Goal: Find specific page/section: Find specific page/section

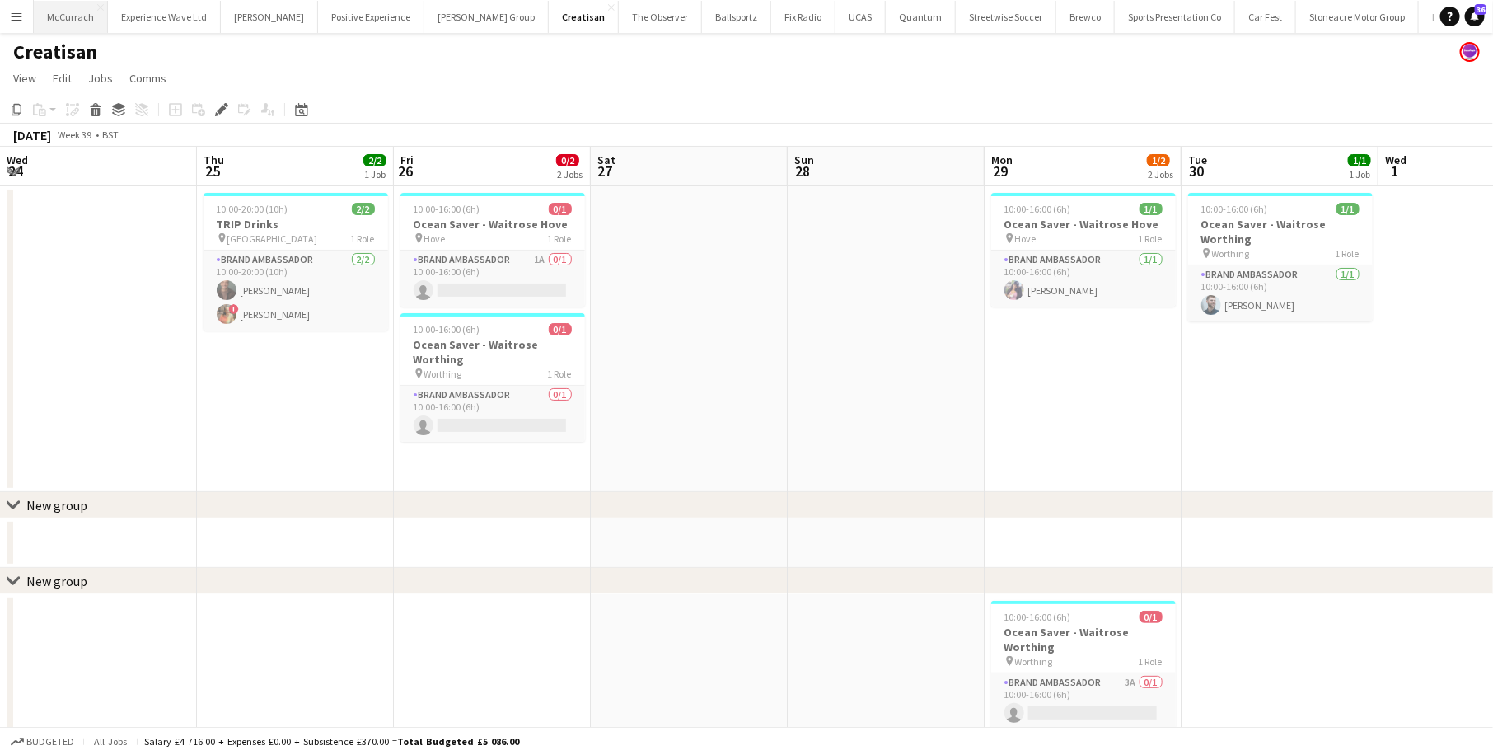
scroll to position [0, 566]
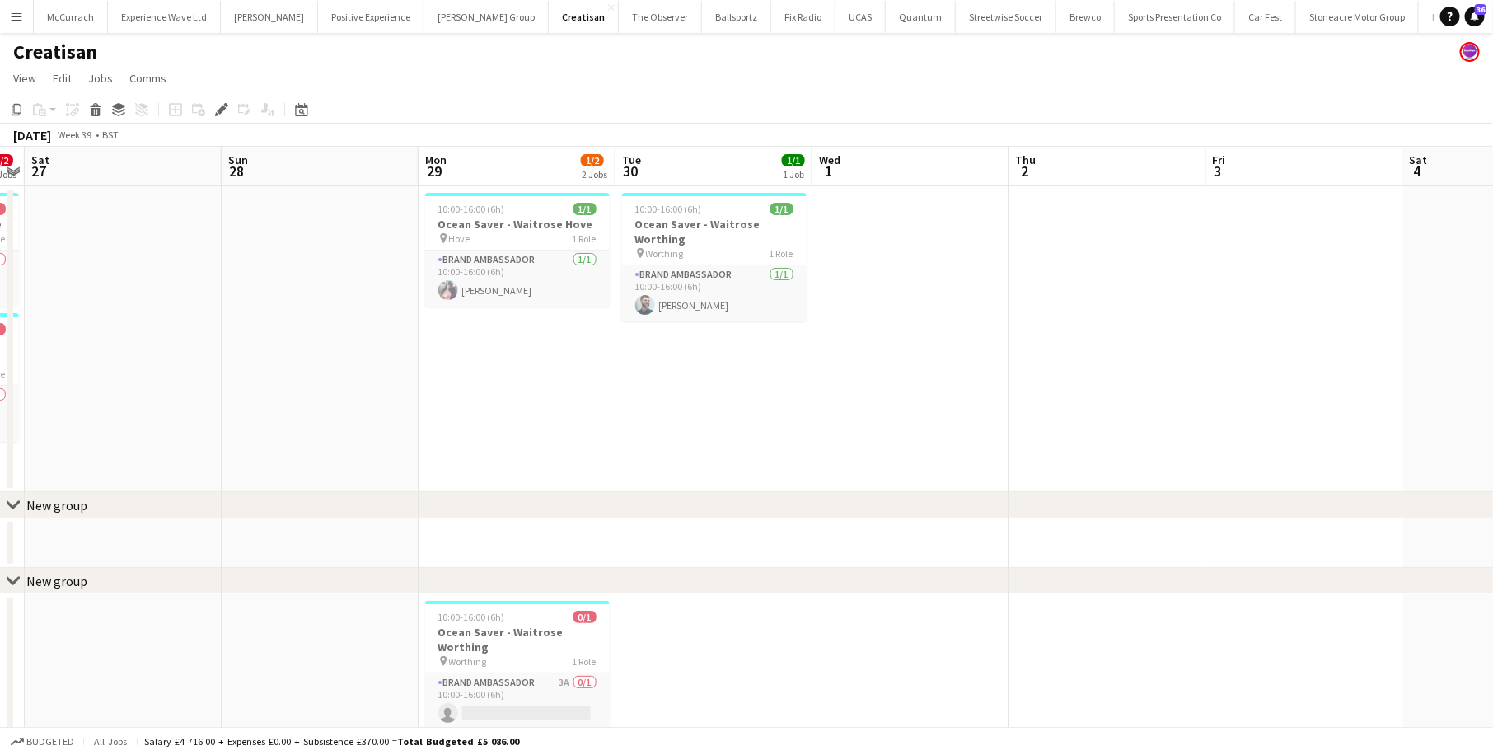
click at [17, 20] on app-icon "Menu" at bounding box center [16, 16] width 13 height 13
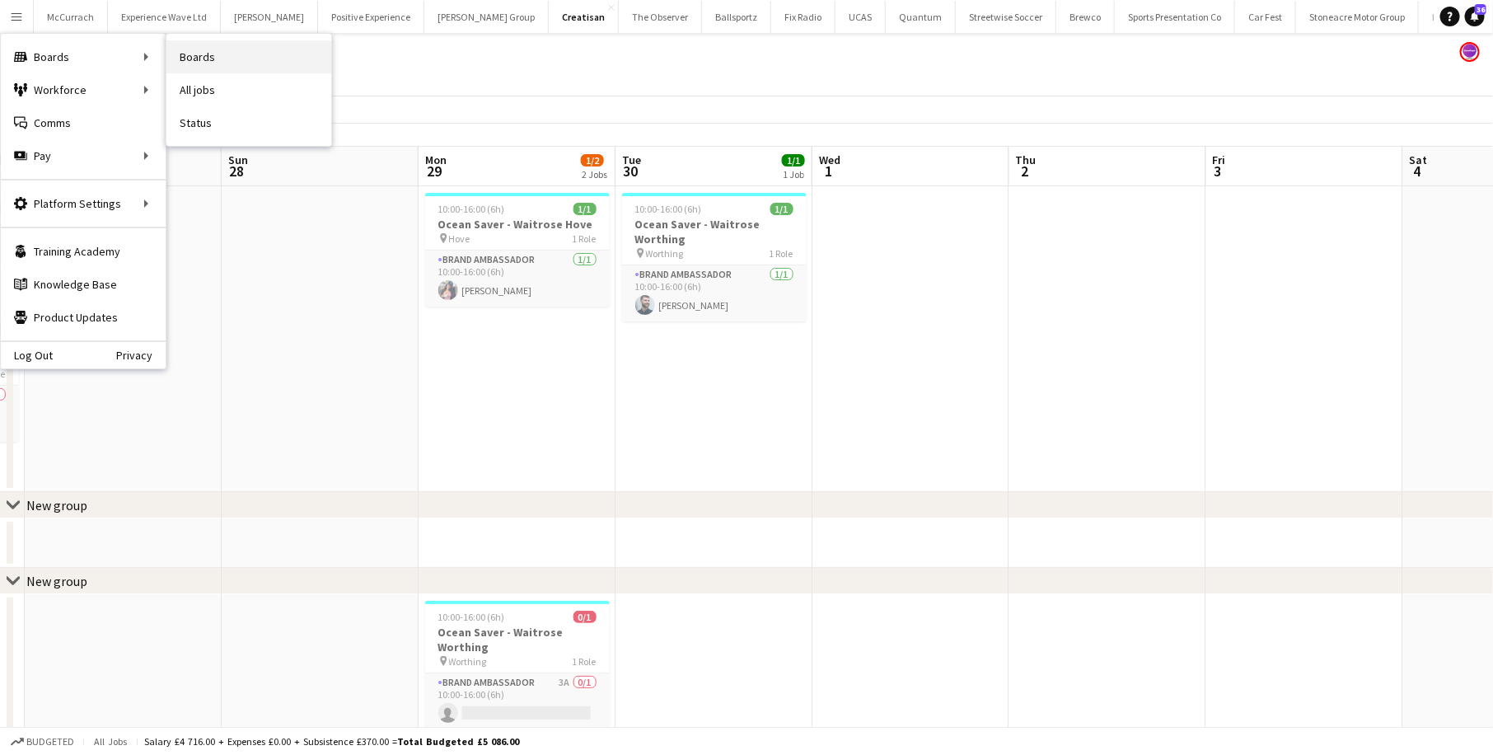
click at [215, 61] on link "Boards" at bounding box center [248, 56] width 165 height 33
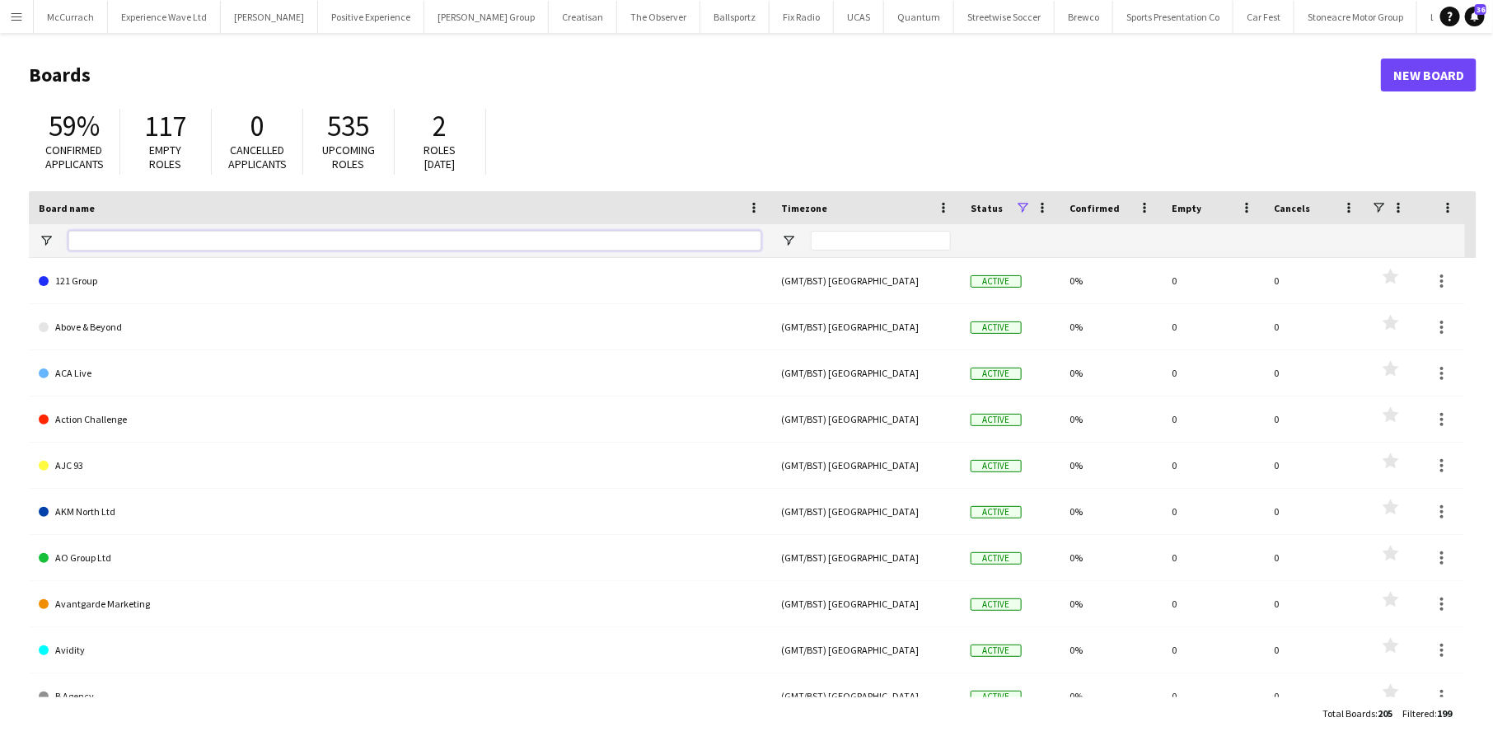
click at [456, 240] on input "Board name Filter Input" at bounding box center [414, 241] width 693 height 20
type input "******"
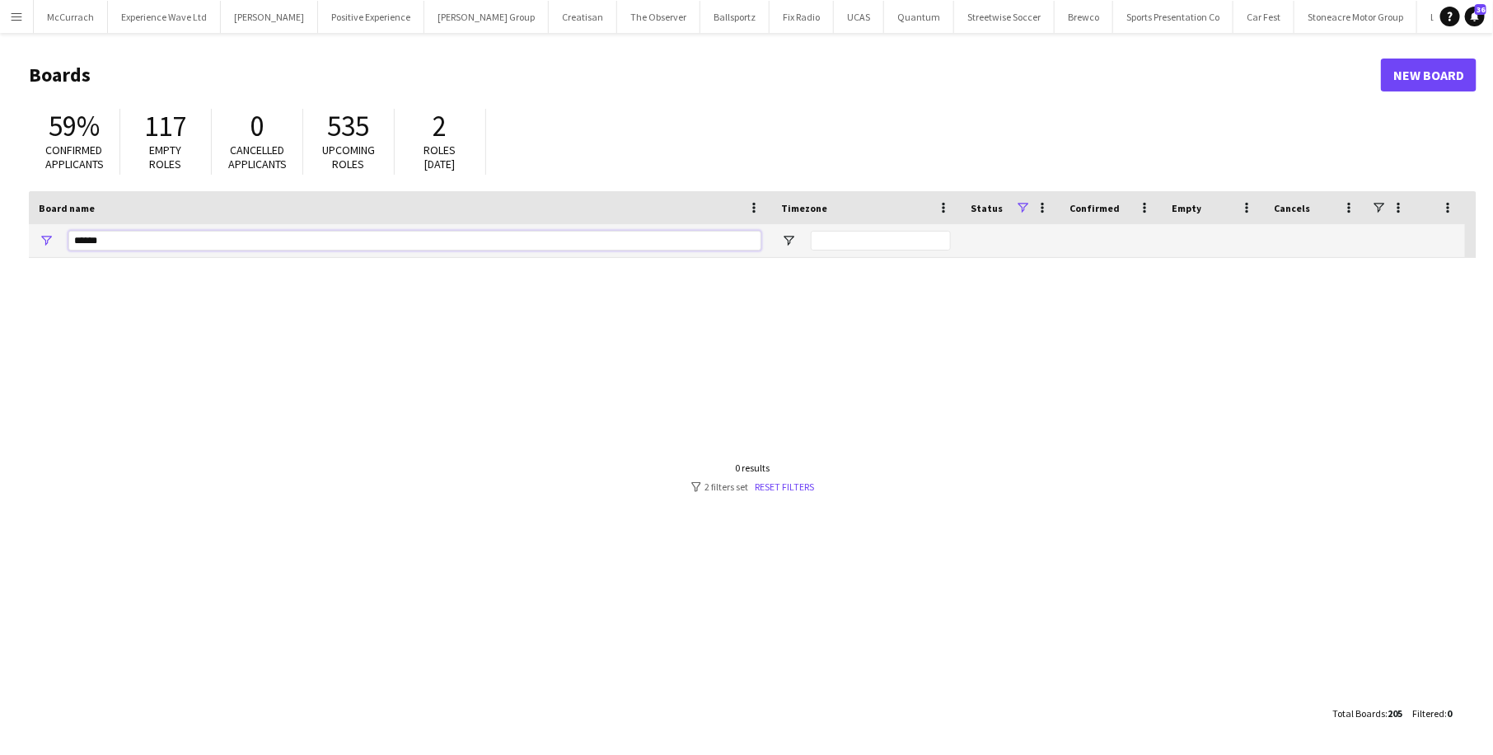
click at [188, 234] on input "******" at bounding box center [414, 241] width 693 height 20
click at [783, 487] on link "Reset filters" at bounding box center [784, 486] width 59 height 12
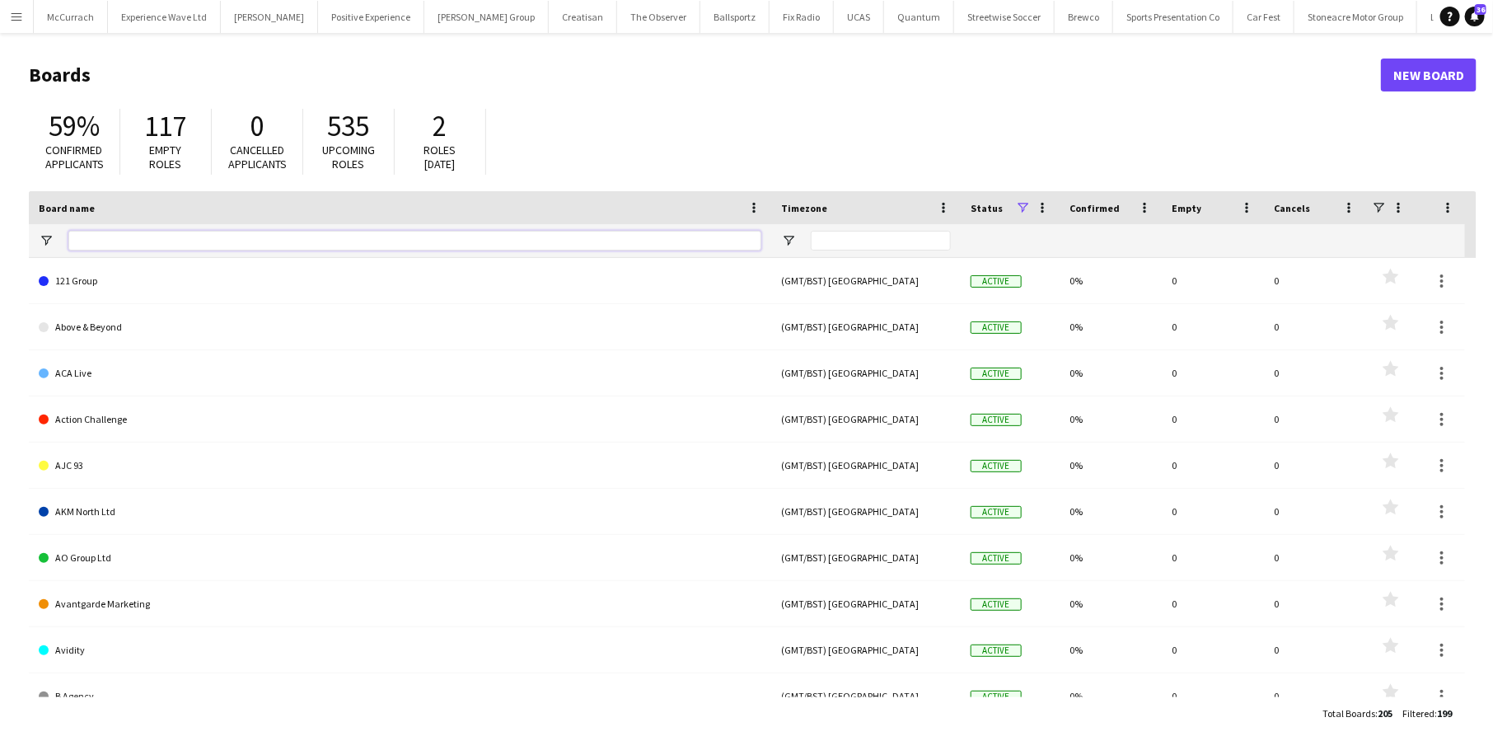
click at [317, 236] on input "Board name Filter Input" at bounding box center [414, 241] width 693 height 20
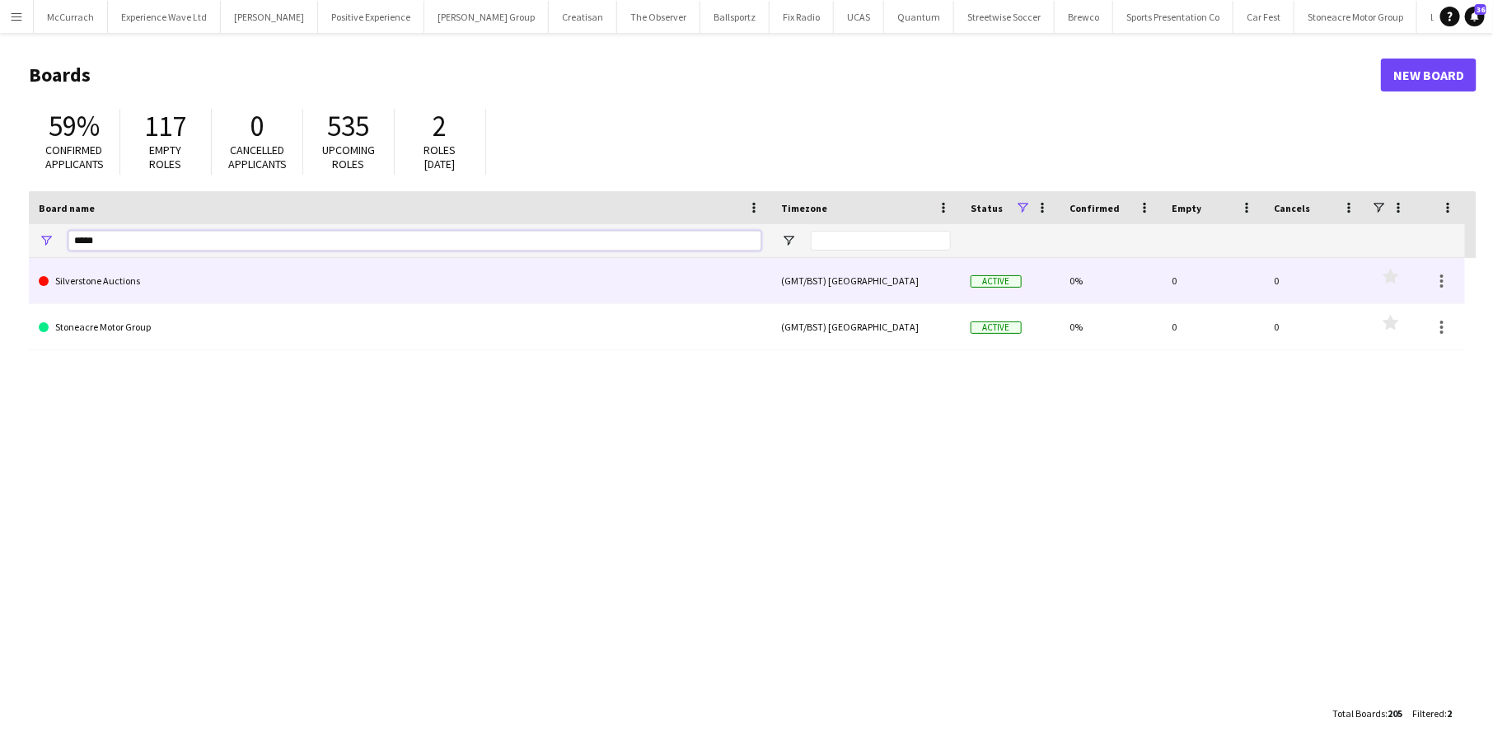
type input "*****"
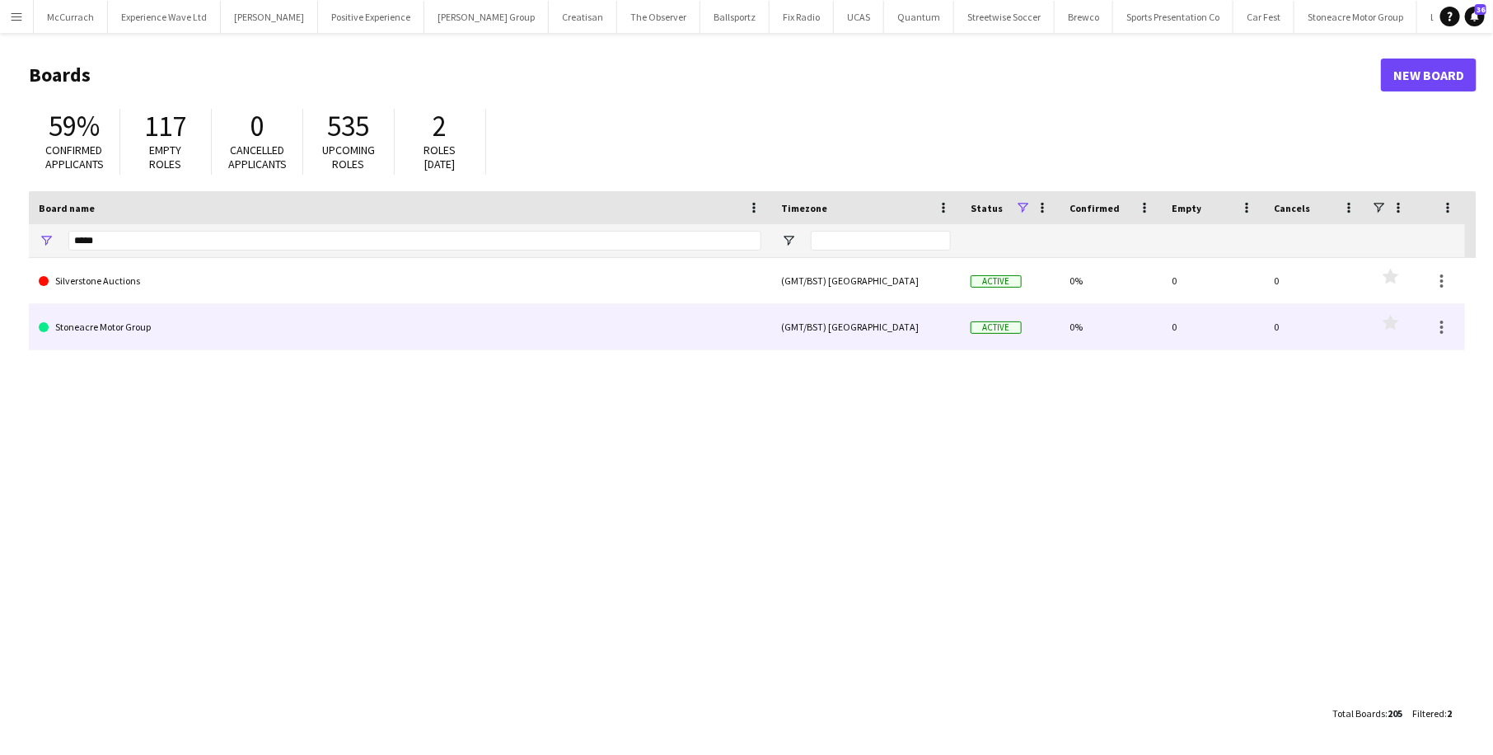
click at [185, 336] on link "Stoneacre Motor Group" at bounding box center [400, 327] width 722 height 46
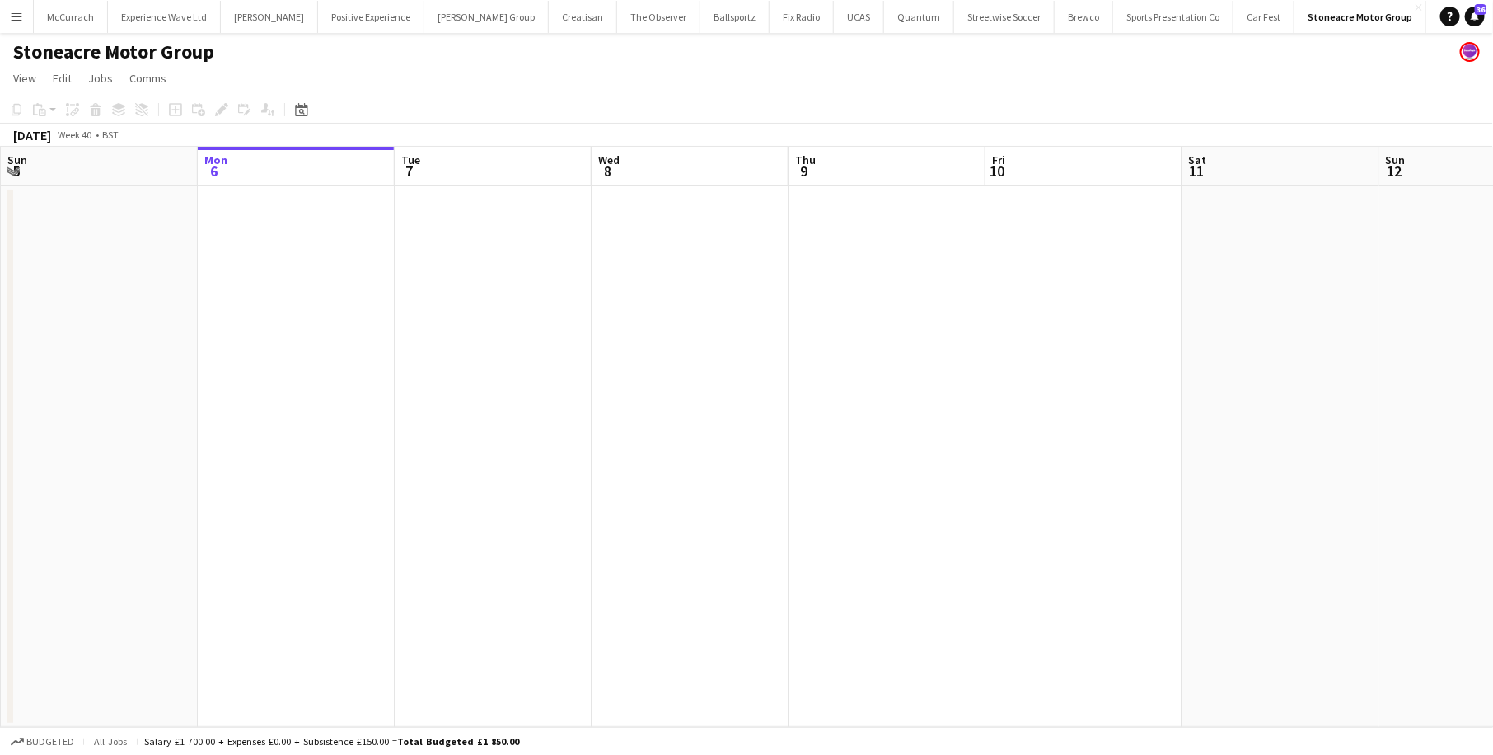
scroll to position [0, 354]
click at [650, 257] on app-date-cell at bounding box center [728, 456] width 197 height 540
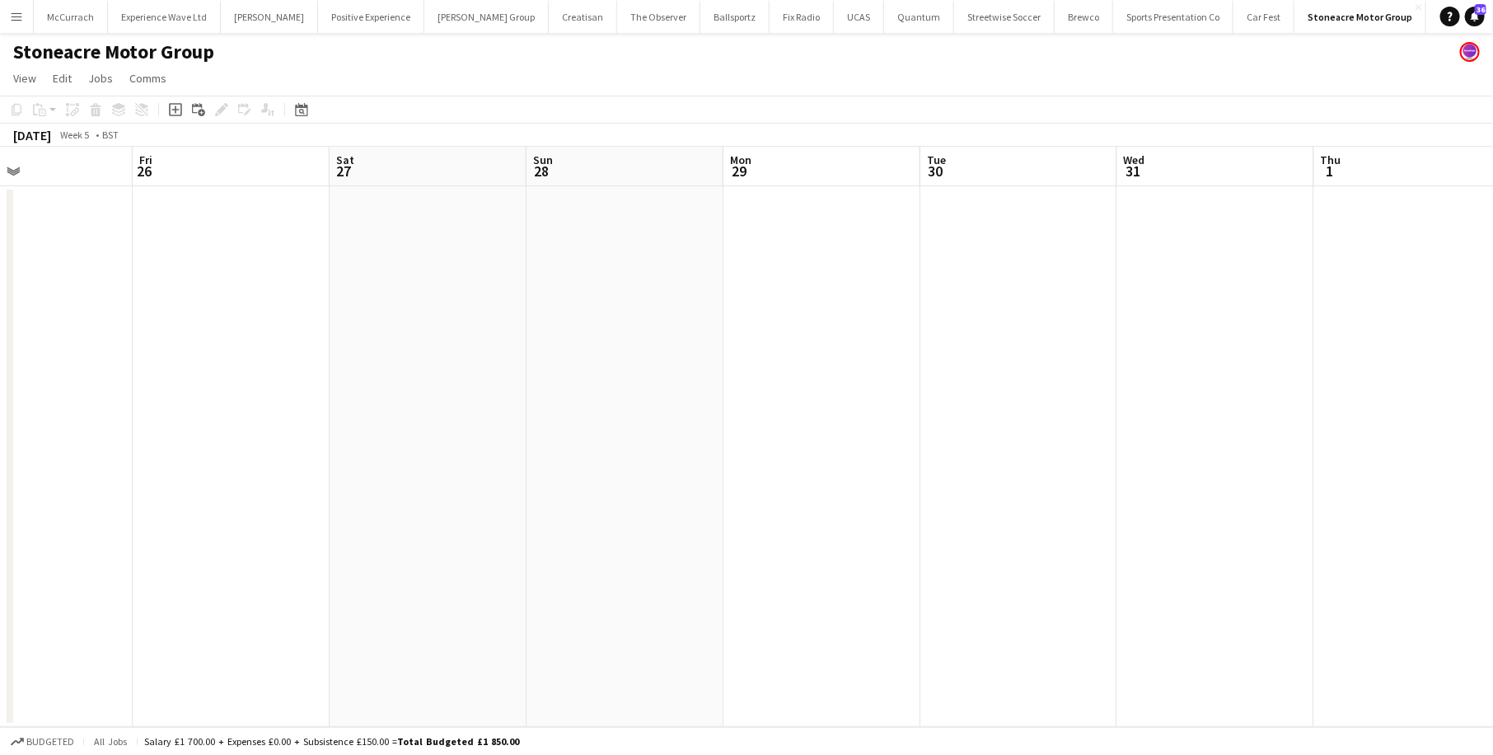
scroll to position [0, 437]
click at [15, 26] on button "Menu" at bounding box center [16, 16] width 33 height 33
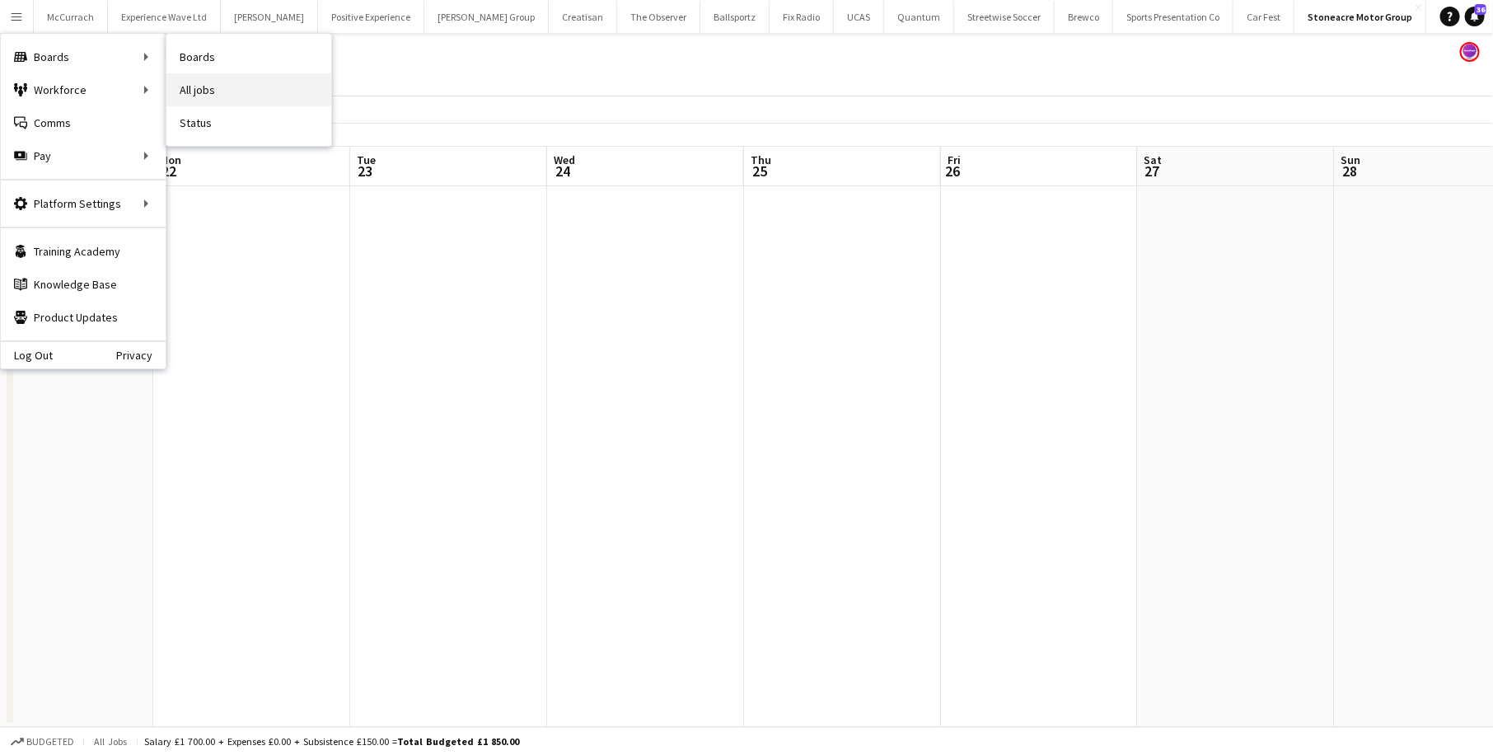
click at [196, 83] on link "All jobs" at bounding box center [248, 89] width 165 height 33
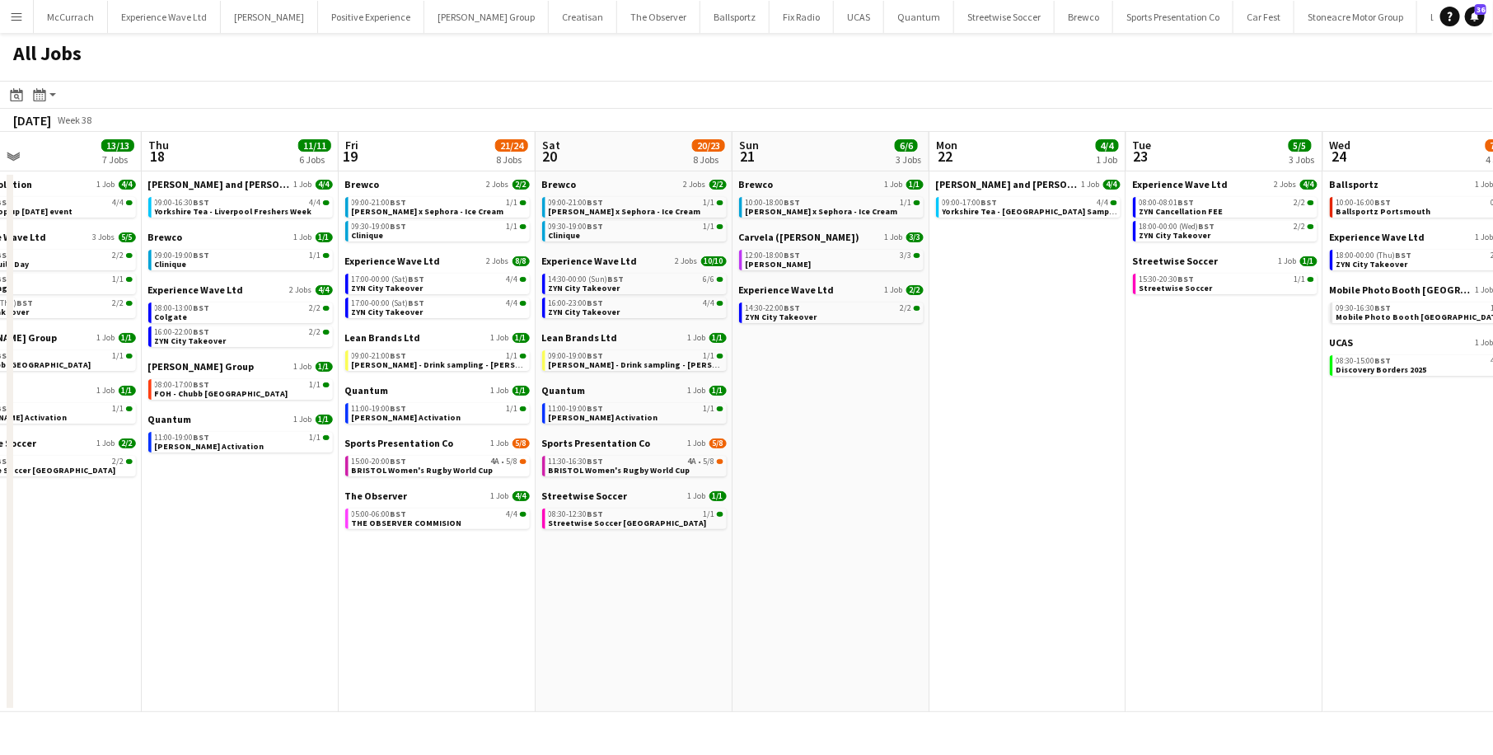
scroll to position [0, 482]
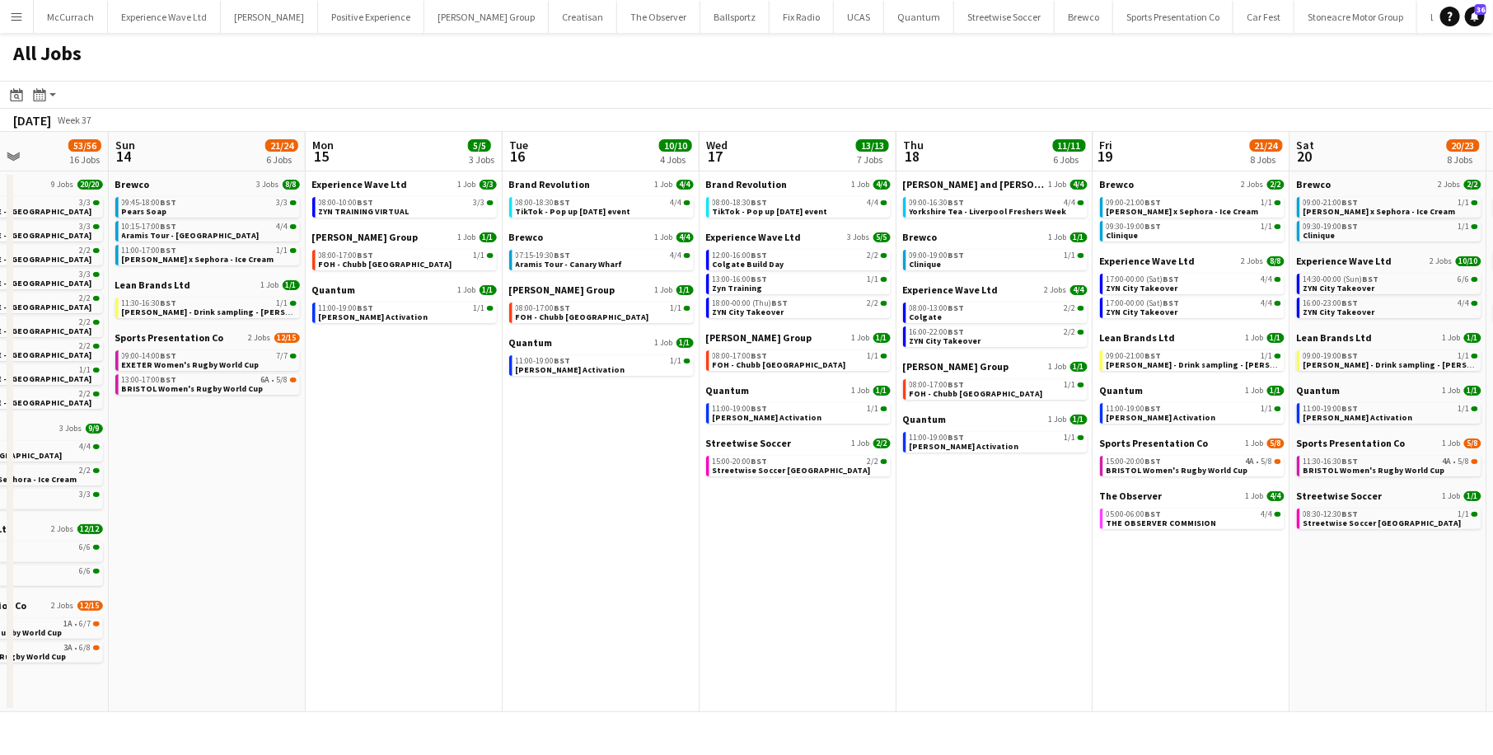
click at [19, 20] on app-icon "Menu" at bounding box center [16, 16] width 13 height 13
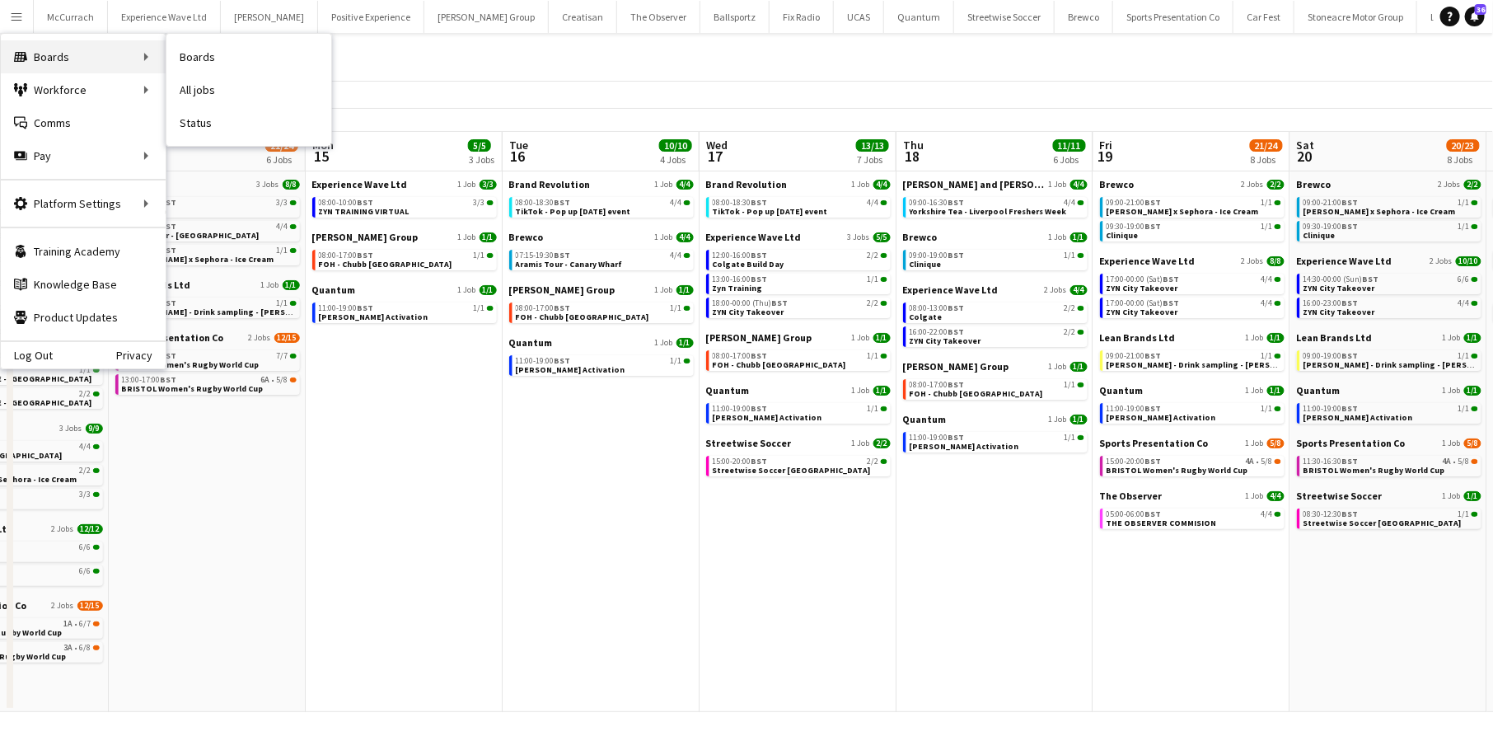
click at [82, 62] on div "Boards Boards" at bounding box center [83, 56] width 165 height 33
click at [232, 58] on link "Boards" at bounding box center [248, 56] width 165 height 33
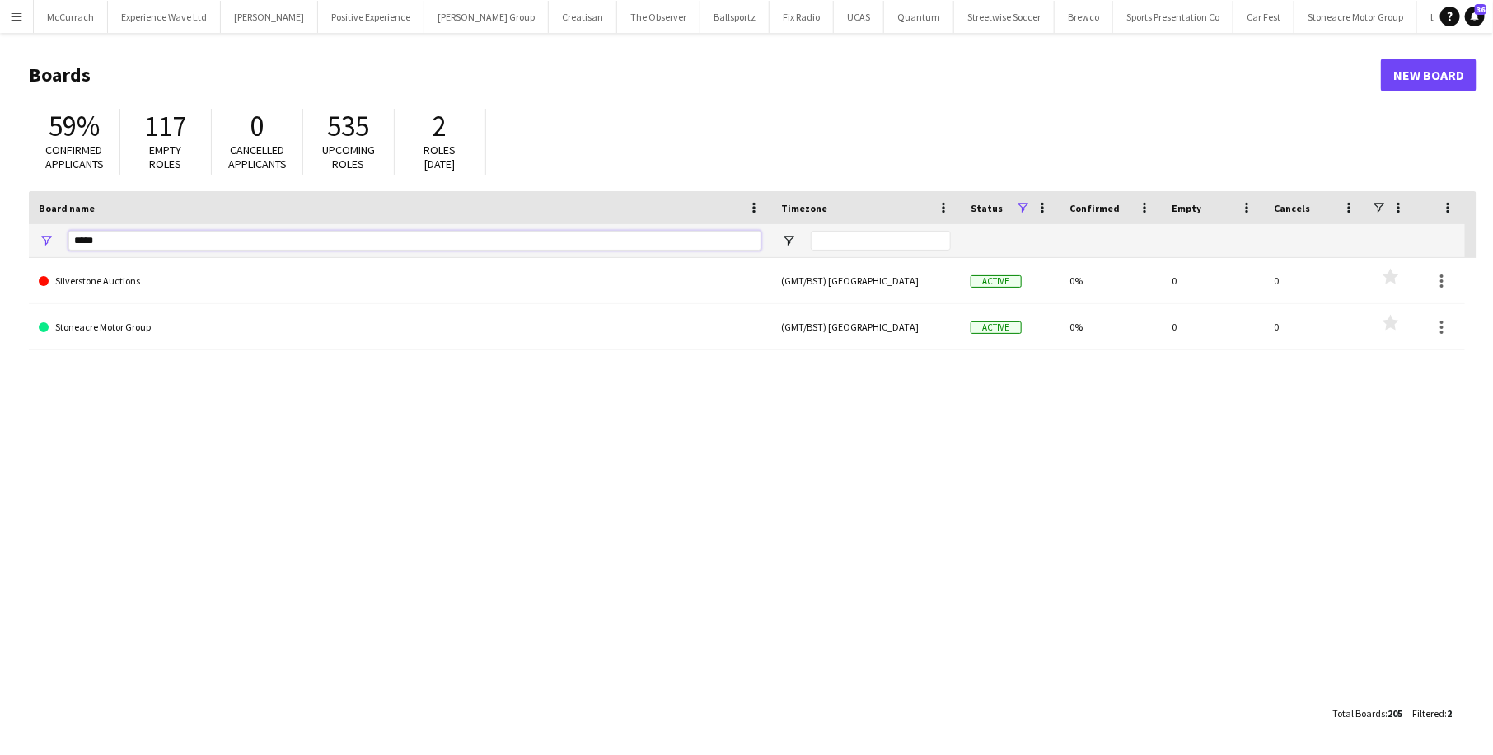
drag, startPoint x: 271, startPoint y: 239, endPoint x: -6, endPoint y: 231, distance: 276.9
click at [0, 231] on html "Menu Boards Boards Boards All jobs Status Workforce Workforce My Workforce Recr…" at bounding box center [746, 377] width 1493 height 755
type input "**********"
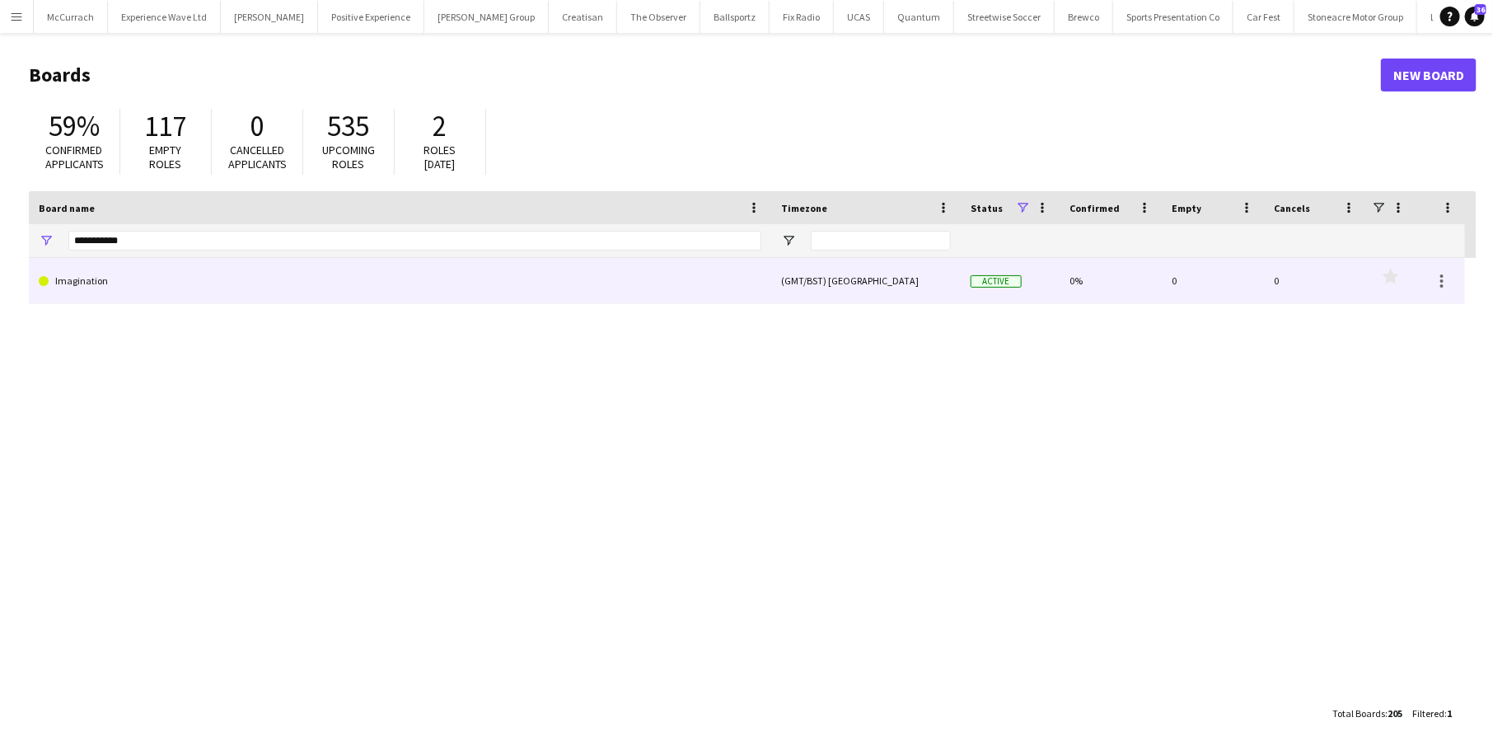
click at [94, 287] on link "Imagination" at bounding box center [400, 281] width 722 height 46
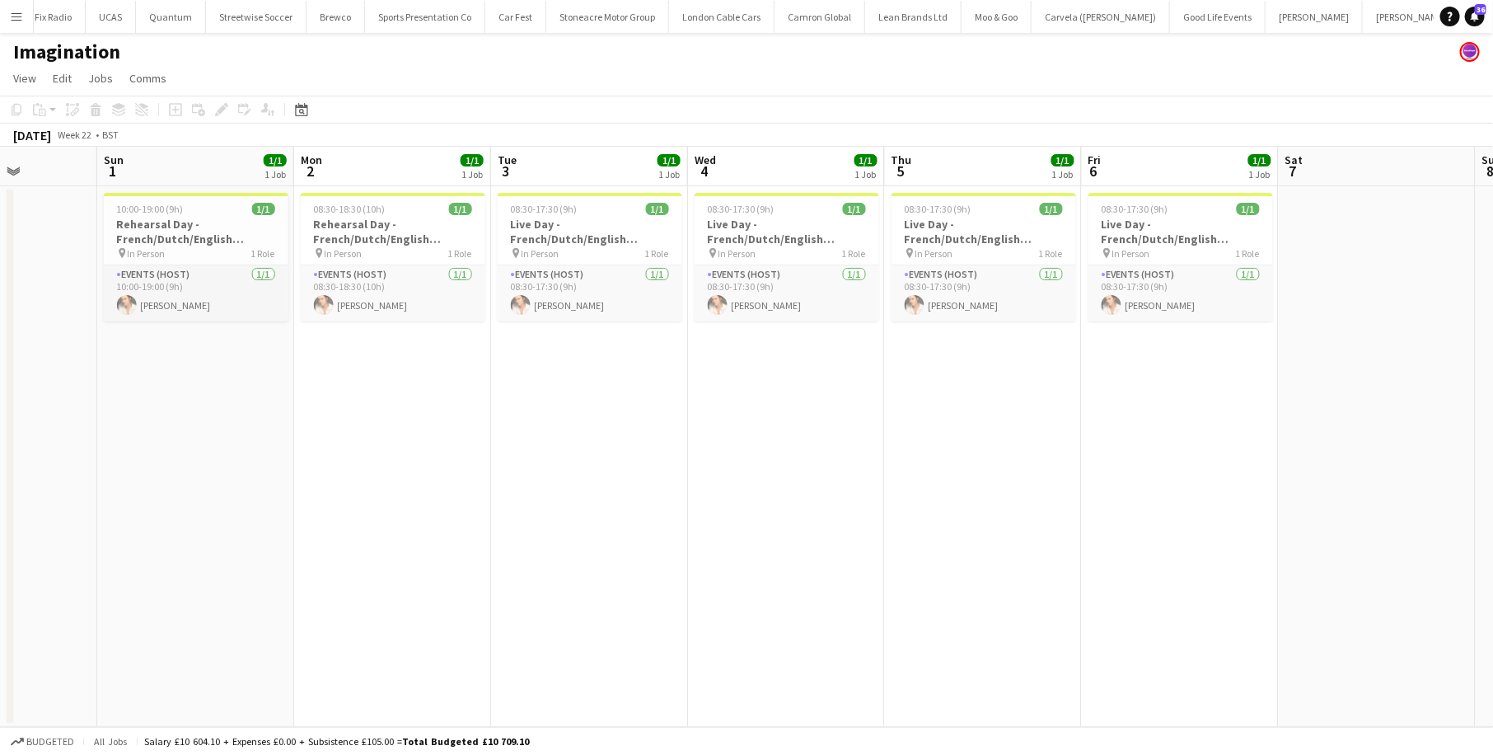
scroll to position [0, 540]
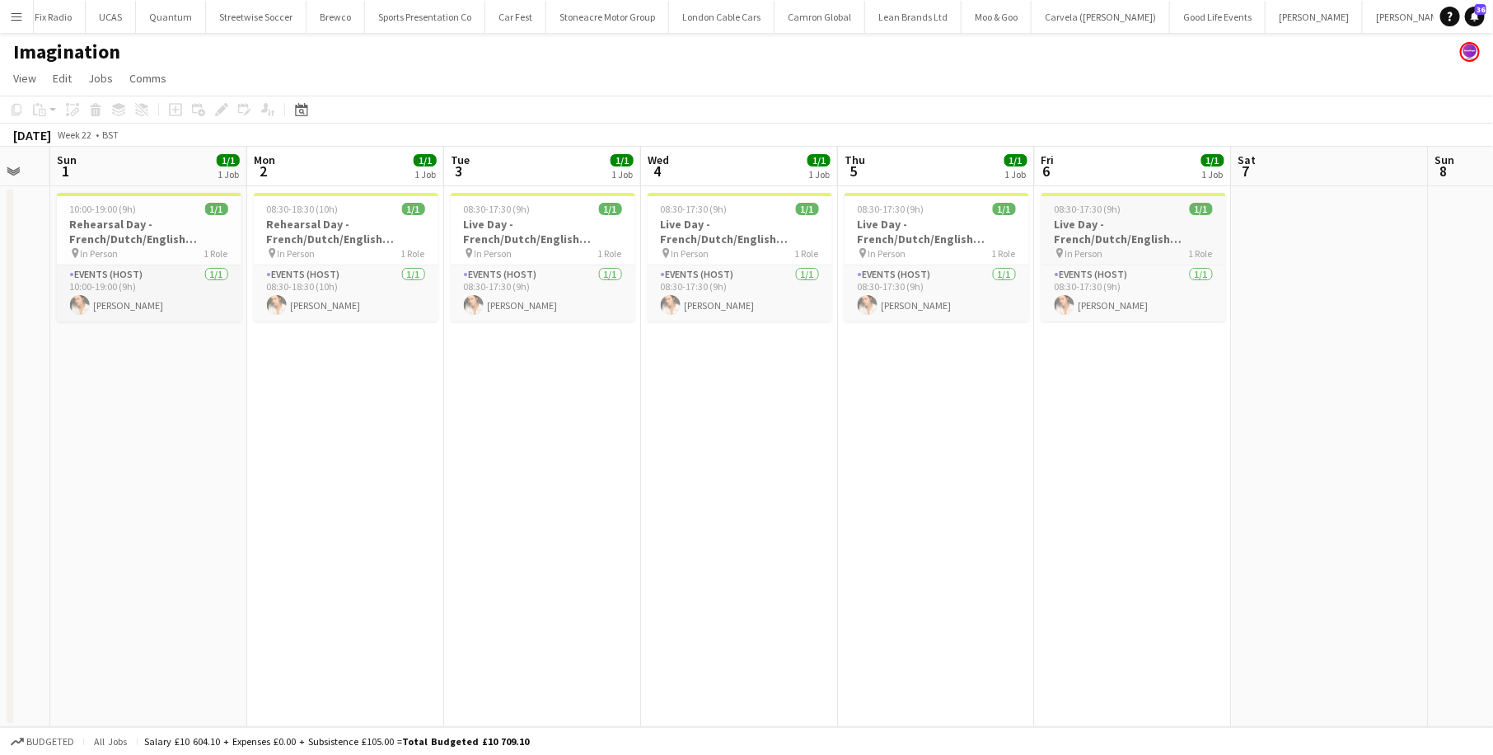
click at [1101, 231] on h3 "Live Day - French/Dutch/English Presenter Role" at bounding box center [1133, 232] width 185 height 30
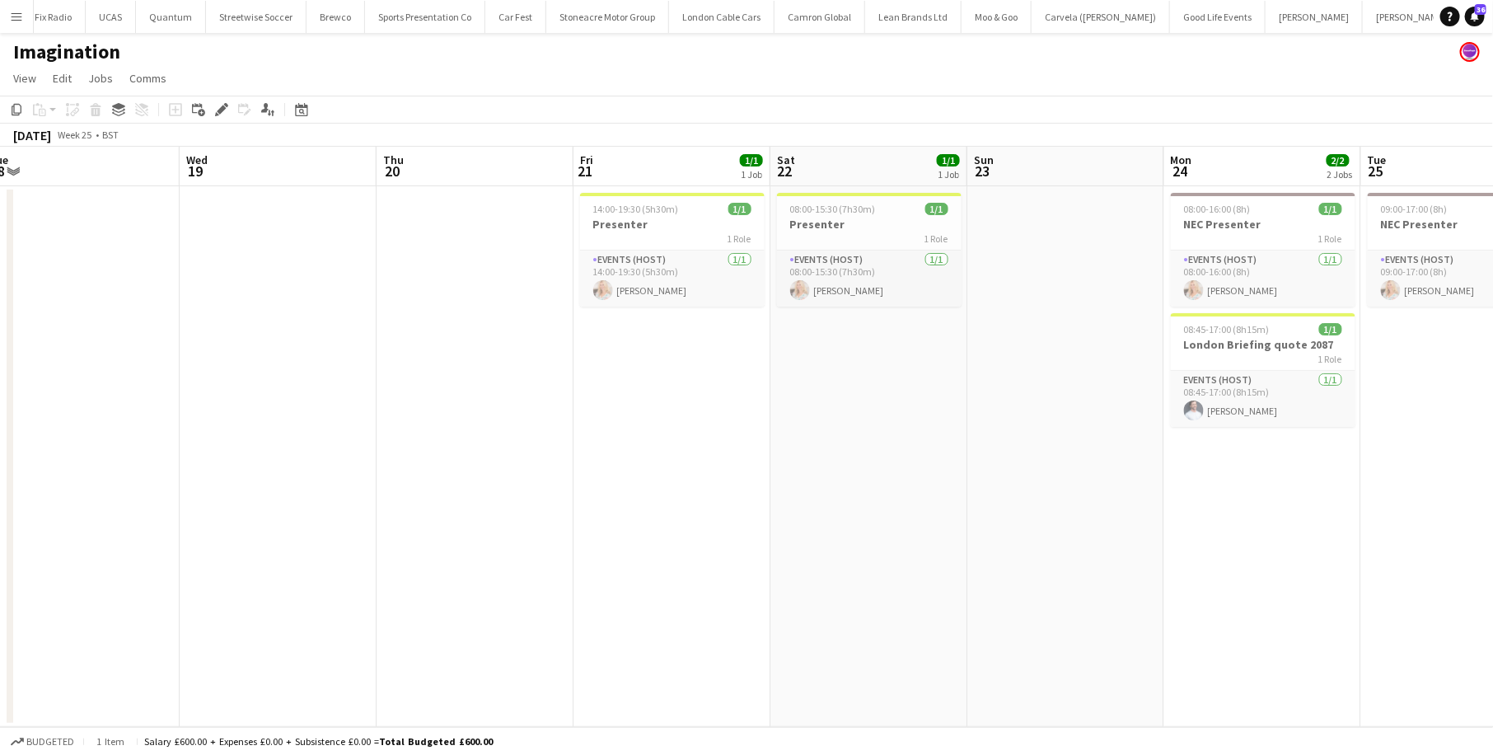
scroll to position [0, 419]
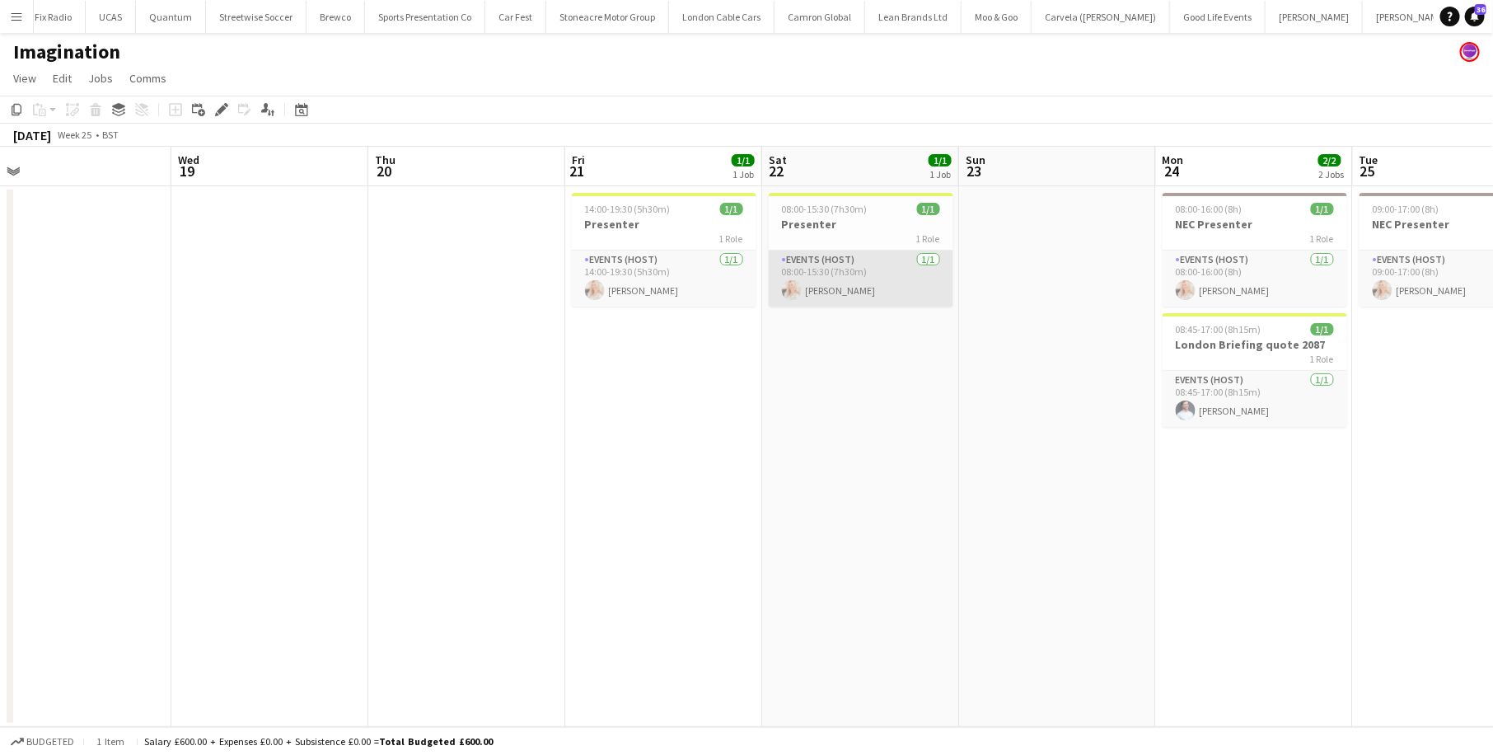
click at [858, 268] on app-card-role "Events (Host) [DATE] 08:00-15:30 (7h30m) [PERSON_NAME]" at bounding box center [861, 278] width 185 height 56
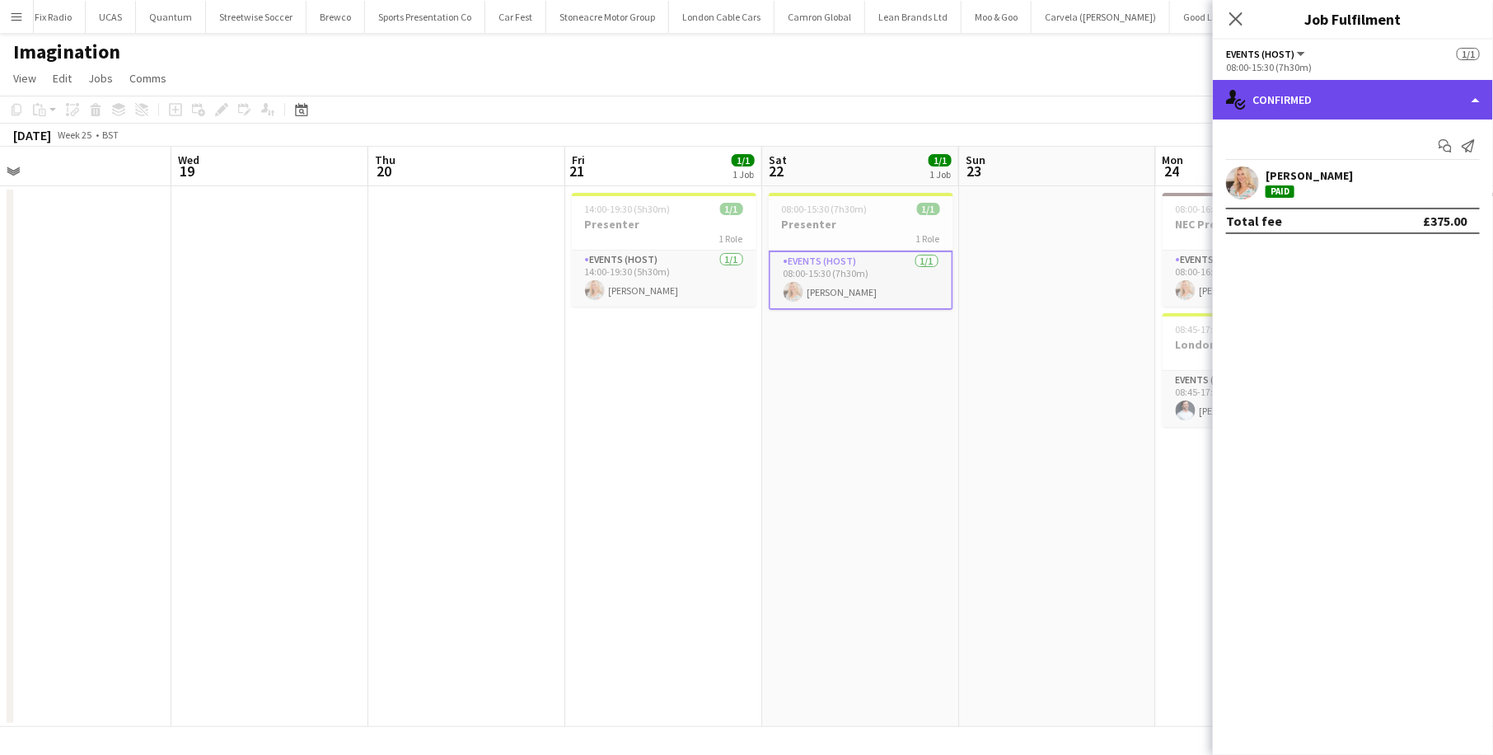
click at [1339, 91] on div "single-neutral-actions-check-2 Confirmed" at bounding box center [1353, 100] width 280 height 40
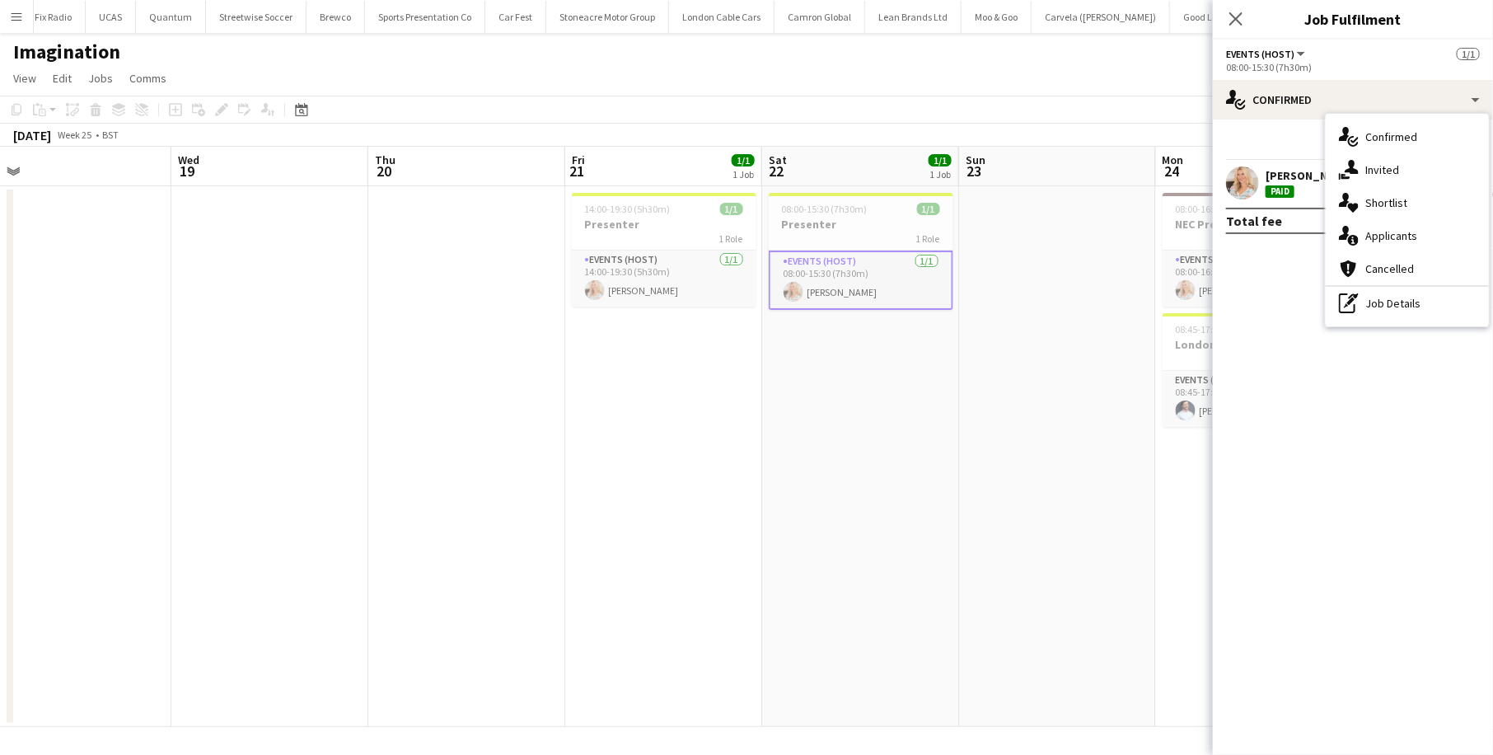
click at [1266, 193] on div "Paid" at bounding box center [1279, 191] width 29 height 12
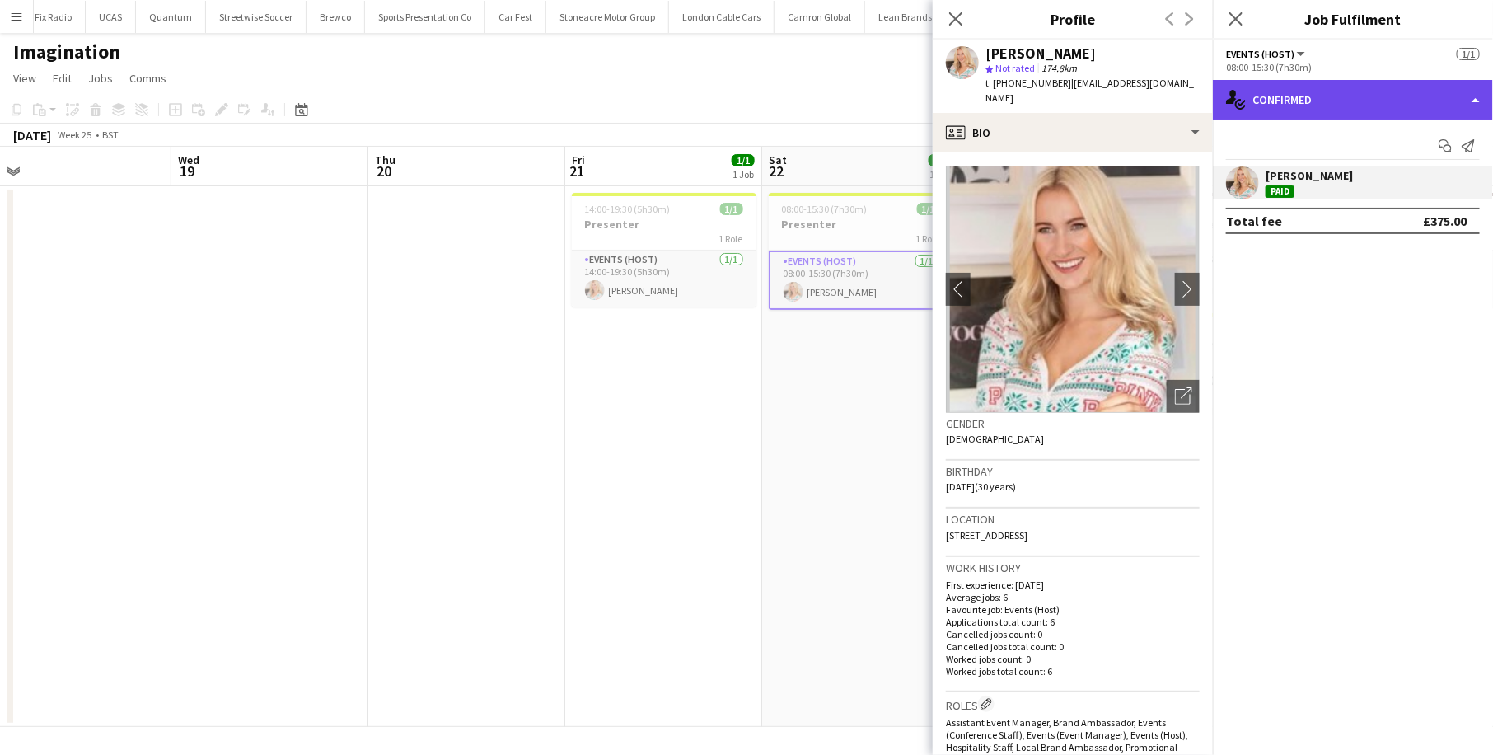
click at [1462, 103] on div "single-neutral-actions-check-2 Confirmed" at bounding box center [1353, 100] width 280 height 40
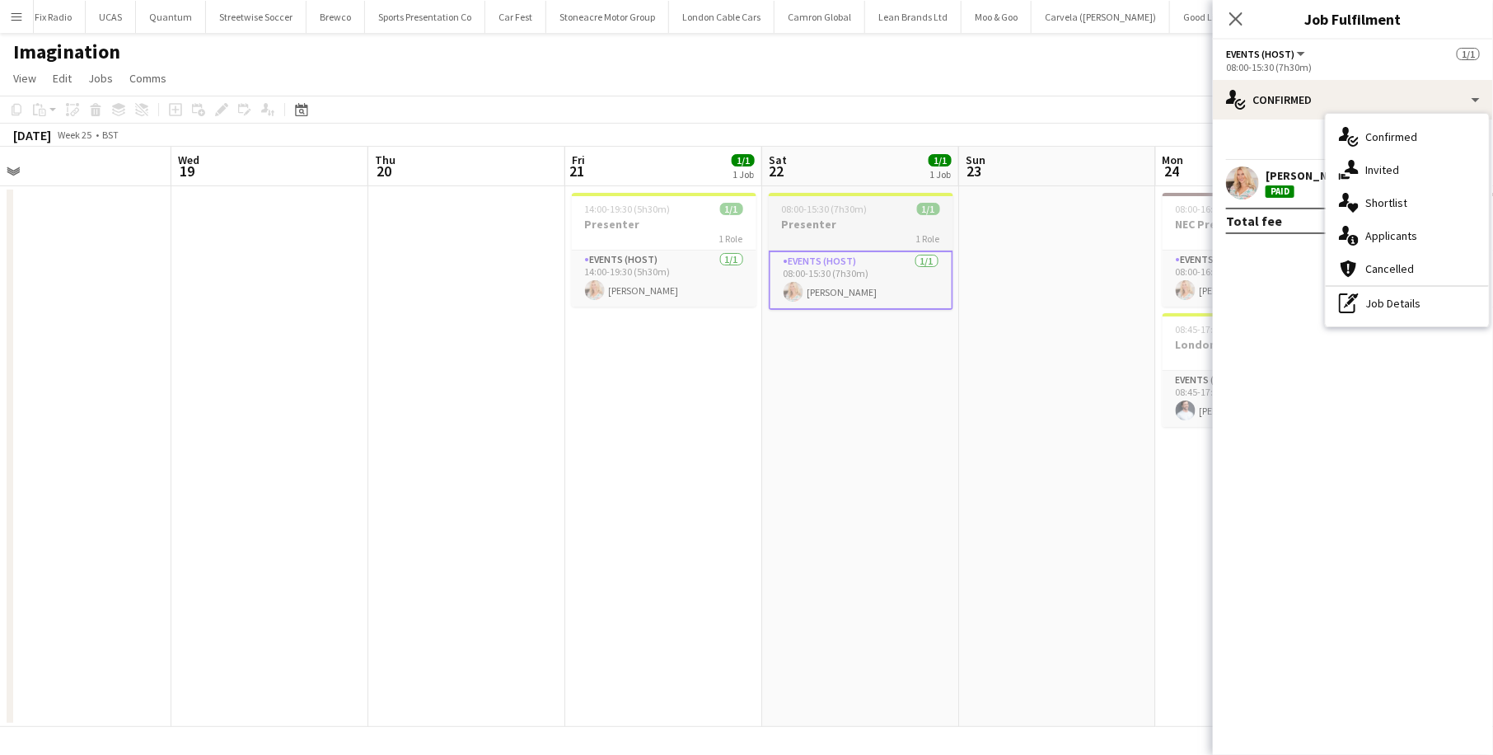
click at [834, 247] on app-job-card "08:00-15:30 (7h30m) 1/1 Presenter 1 Role Events (Host) [DATE] 08:00-15:30 (7h30…" at bounding box center [861, 251] width 185 height 117
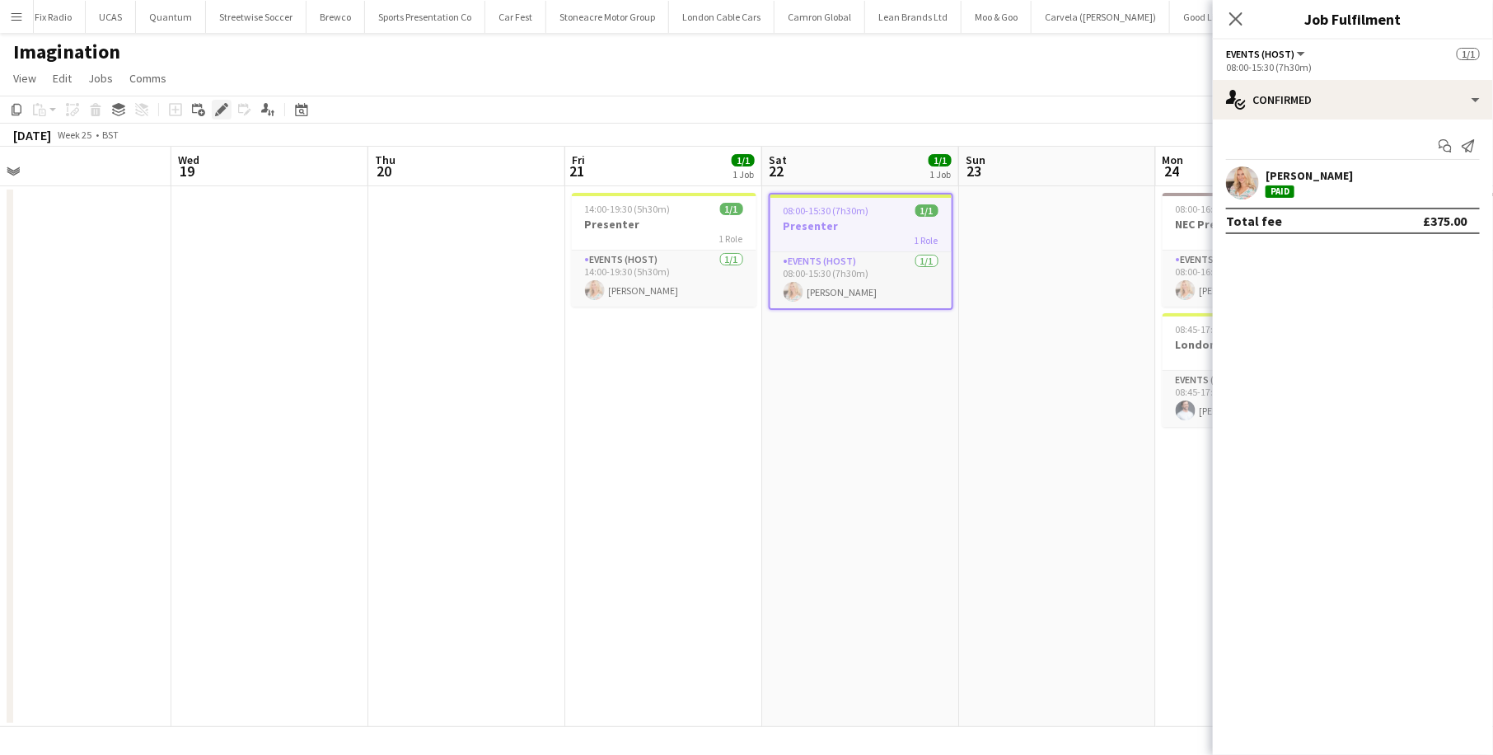
click at [227, 117] on div "Edit" at bounding box center [222, 110] width 20 height 20
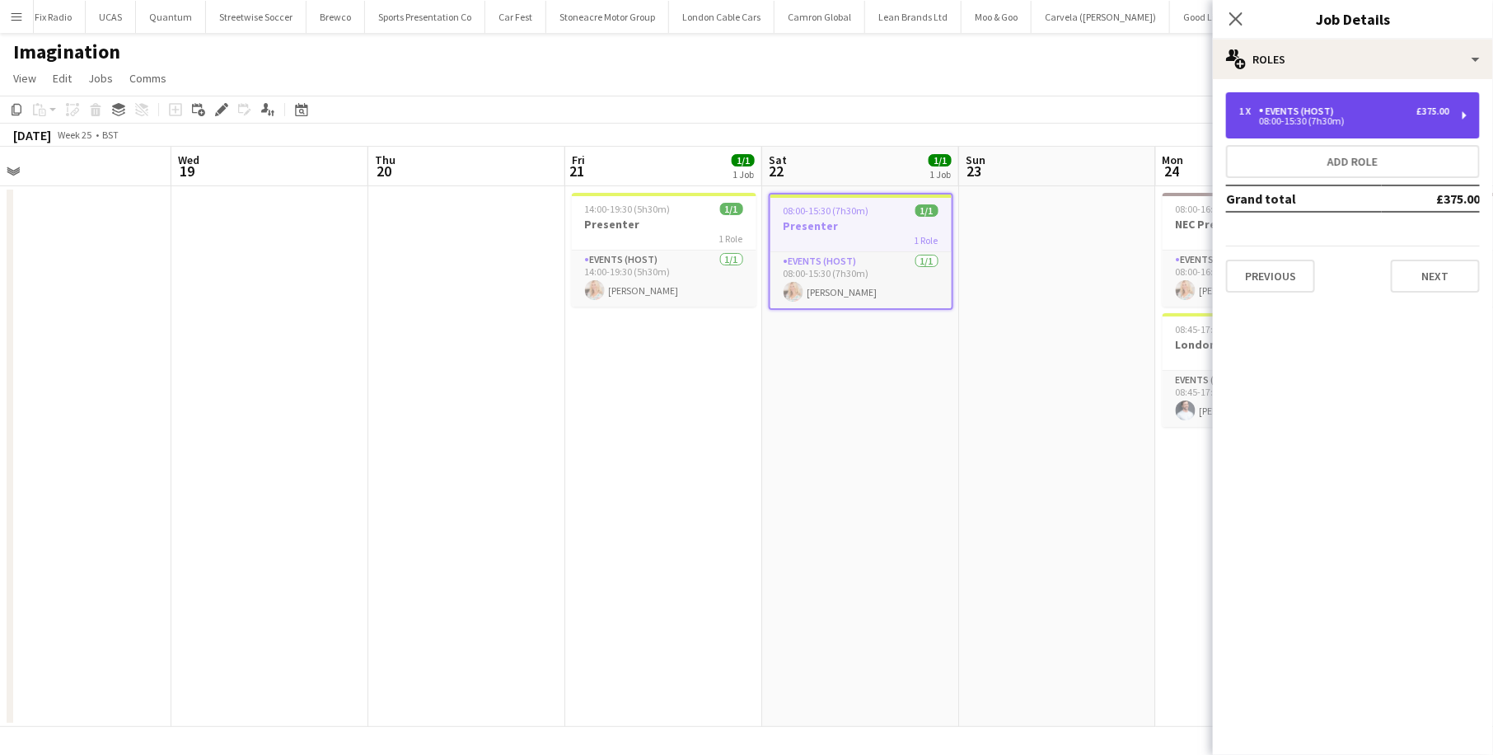
click at [1323, 110] on div "Events (Host)" at bounding box center [1300, 111] width 82 height 12
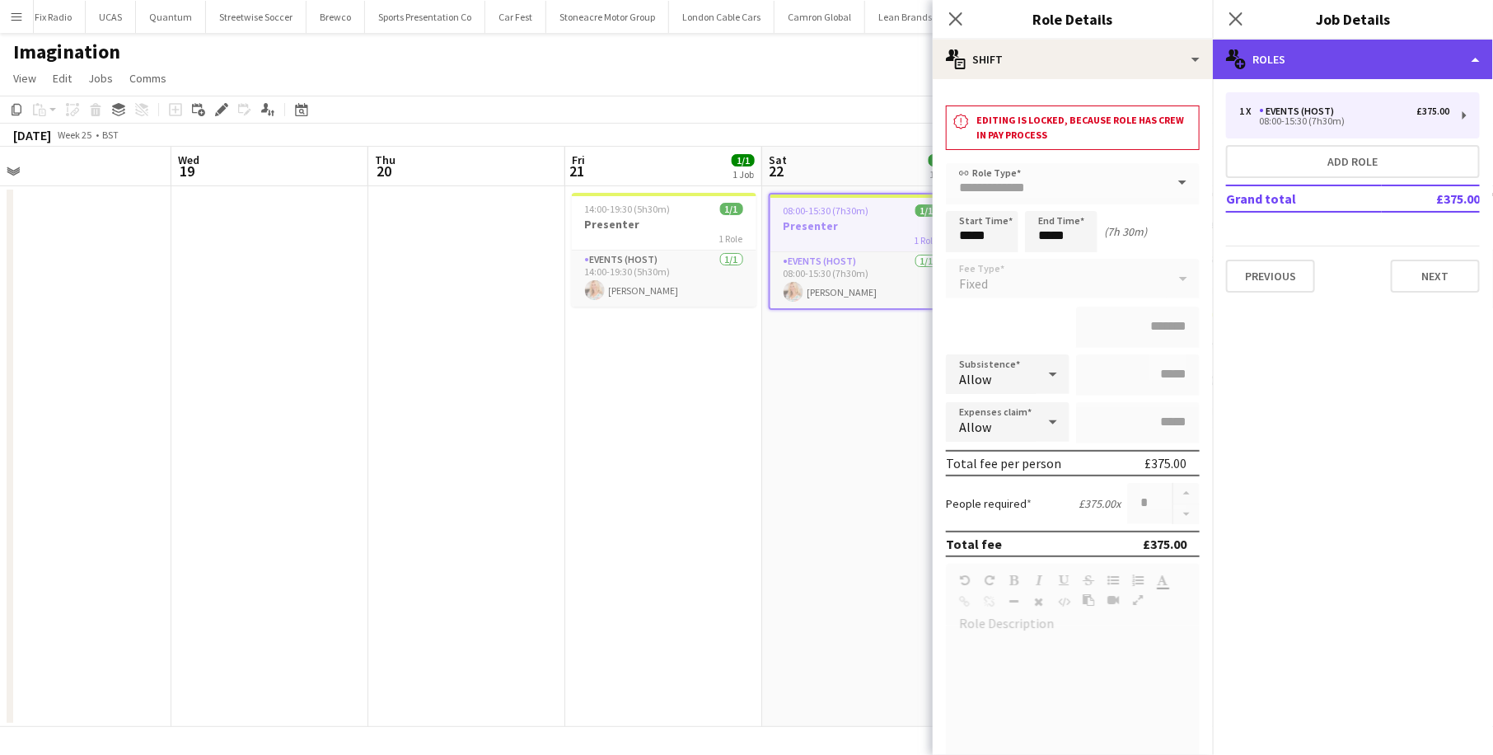
click at [1363, 41] on div "multiple-users-add Roles" at bounding box center [1353, 60] width 280 height 40
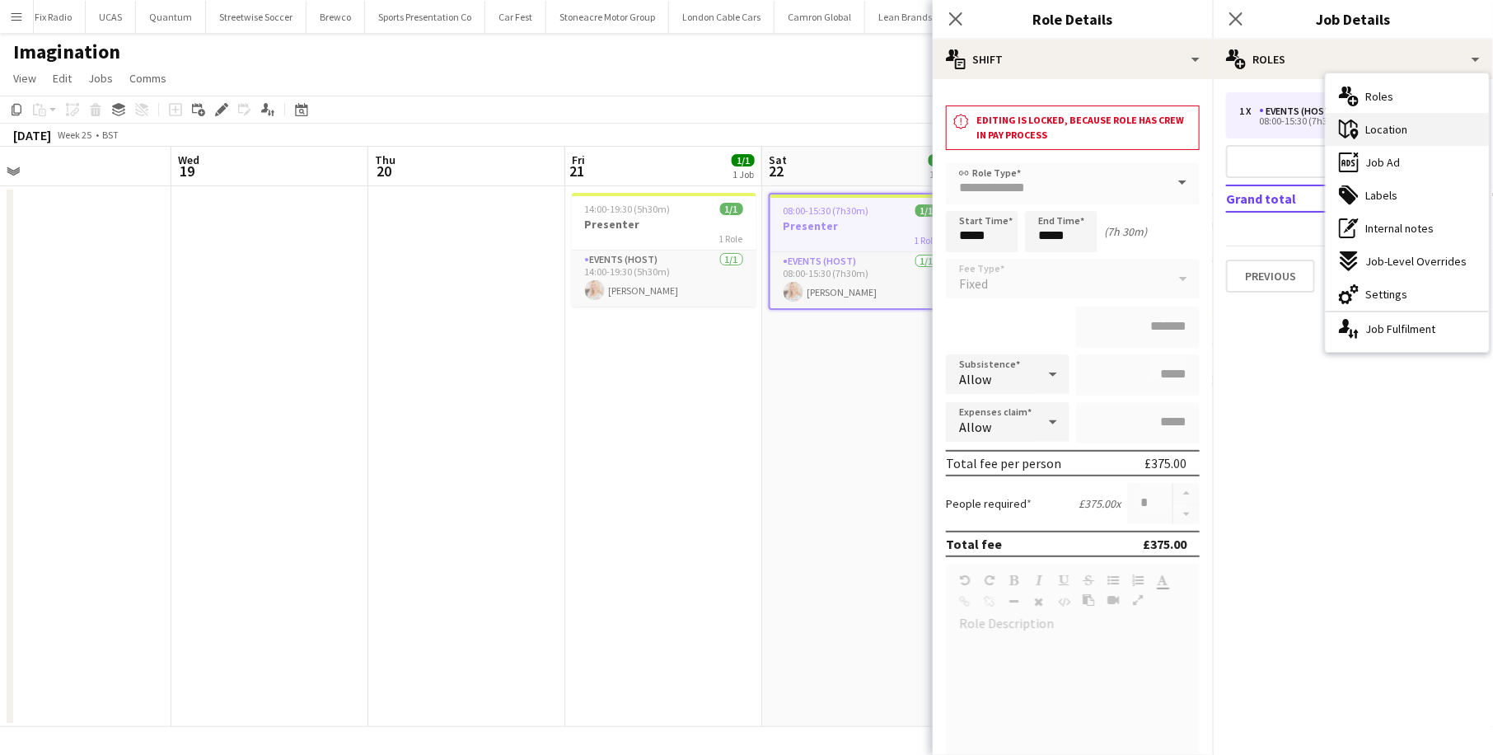
click at [1428, 124] on div "maps-pin-1 Location" at bounding box center [1406, 129] width 163 height 33
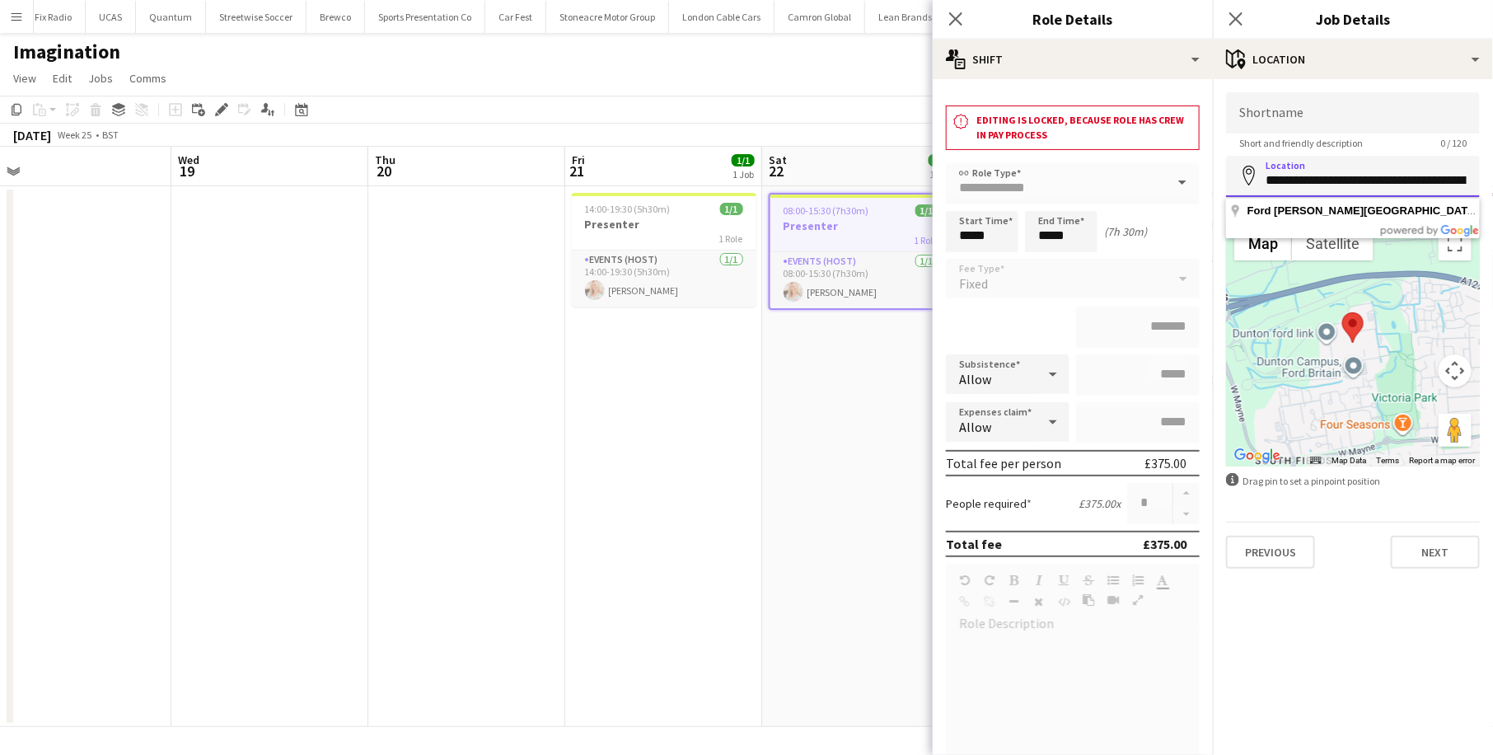
scroll to position [0, 38]
drag, startPoint x: 1359, startPoint y: 186, endPoint x: 1498, endPoint y: 201, distance: 139.2
click at [1492, 201] on html "Menu Boards Boards Boards All jobs Status Workforce Workforce My Workforce Recr…" at bounding box center [746, 377] width 1493 height 755
click at [1297, 386] on div at bounding box center [1353, 342] width 254 height 247
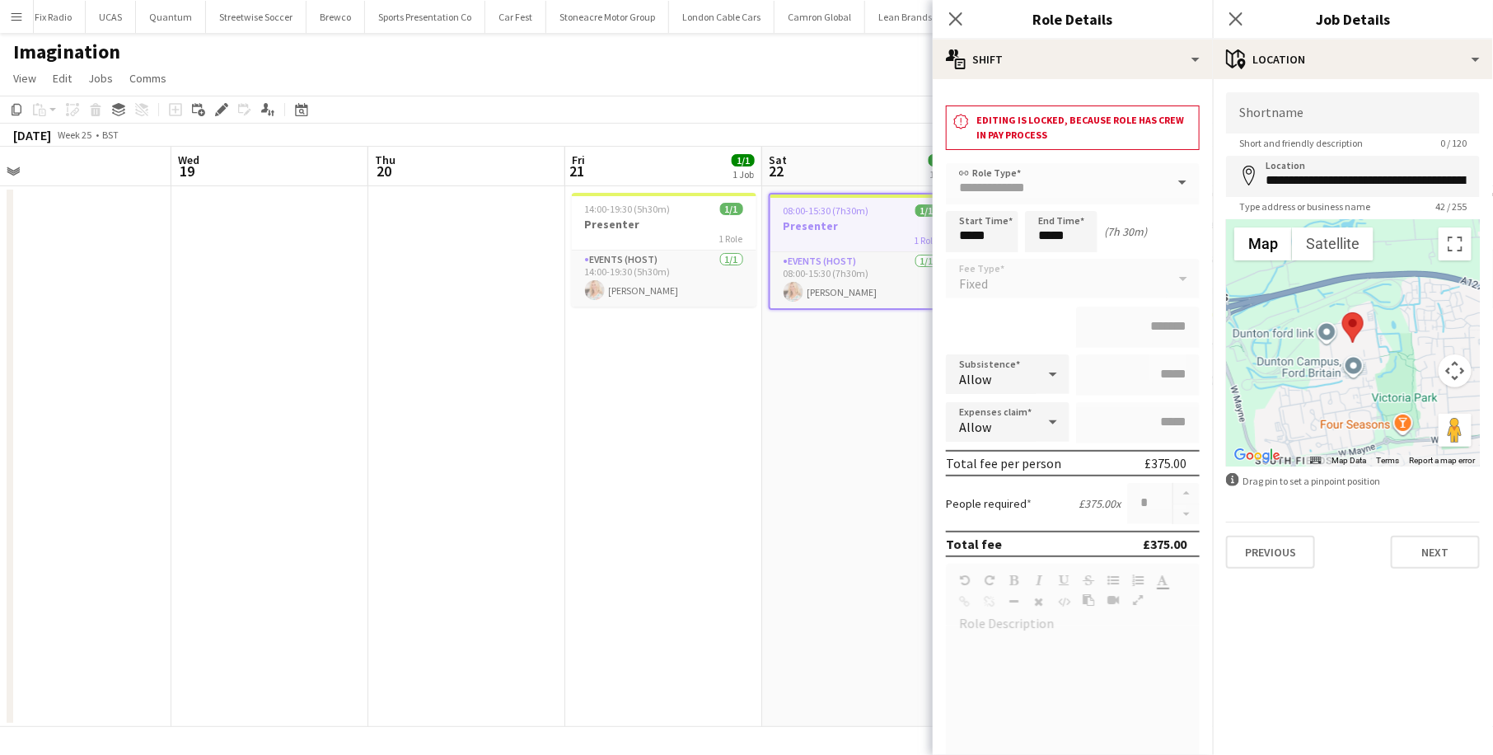
scroll to position [0, 420]
click at [784, 418] on app-date-cell "08:00-15:30 (7h30m) 1/1 Presenter 1 Role Events (Host) [DATE] 08:00-15:30 (7h30…" at bounding box center [859, 456] width 197 height 540
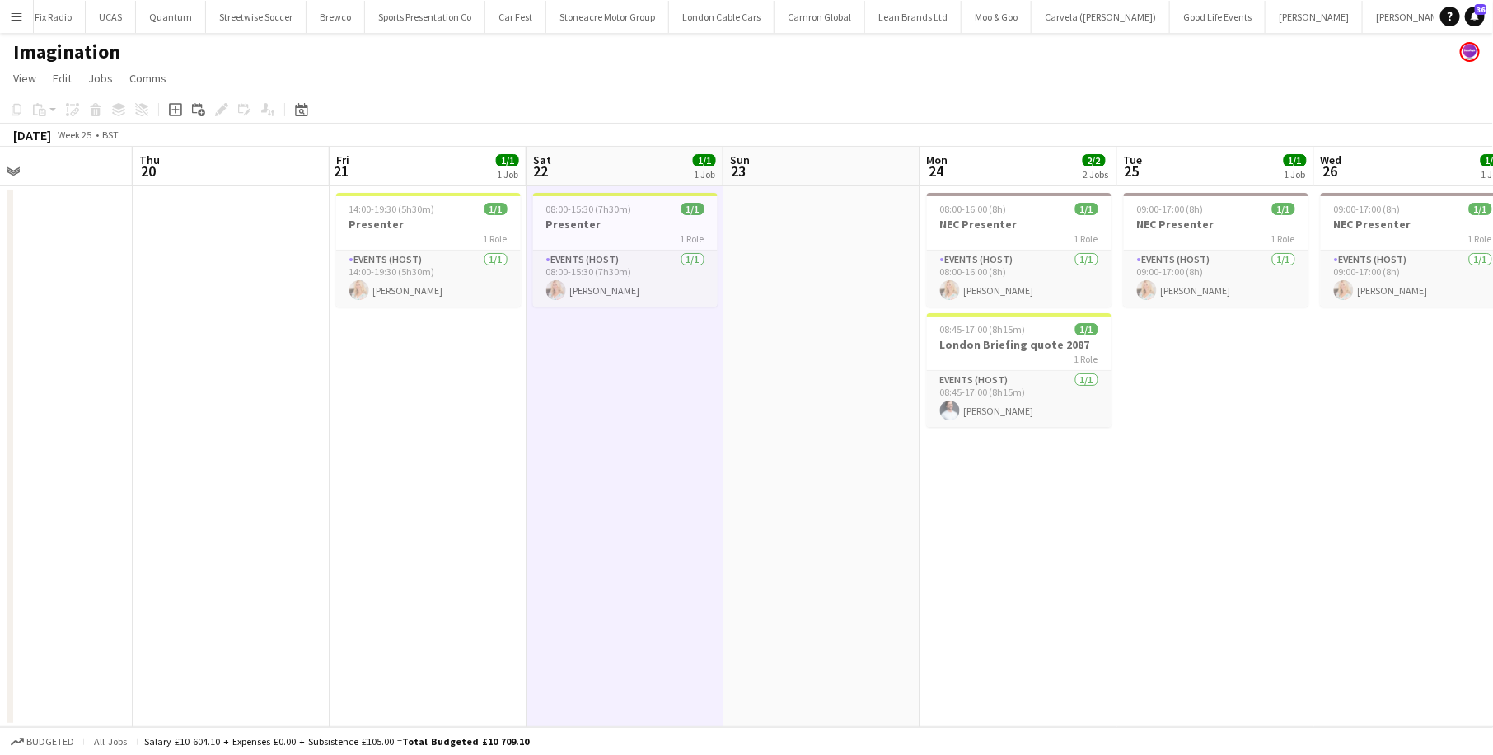
scroll to position [0, 694]
